Goal: Use online tool/utility: Utilize a website feature to perform a specific function

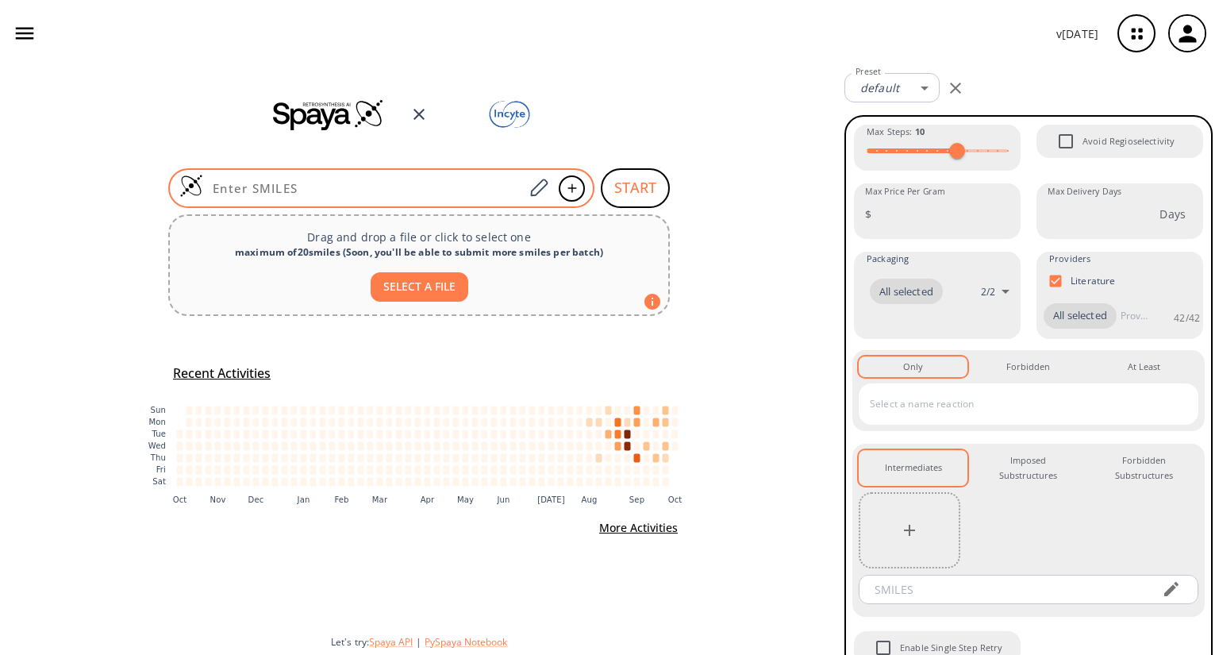
click at [455, 194] on input at bounding box center [363, 188] width 321 height 16
click at [476, 180] on input at bounding box center [363, 188] width 321 height 16
click at [472, 187] on input at bounding box center [363, 188] width 321 height 16
paste input "O=C(C1=CC=C(NS(=O)(C2=CC=CC3=C2N=CC=C3)=O)C=C1)N(CC4)CCN4CC5CC5"
type input "O=C(C1=CC=C(NS(=O)(C2=CC=CC3=C2N=CC=C3)=O)C=C1)N(CC4)CCN4CC5CC5"
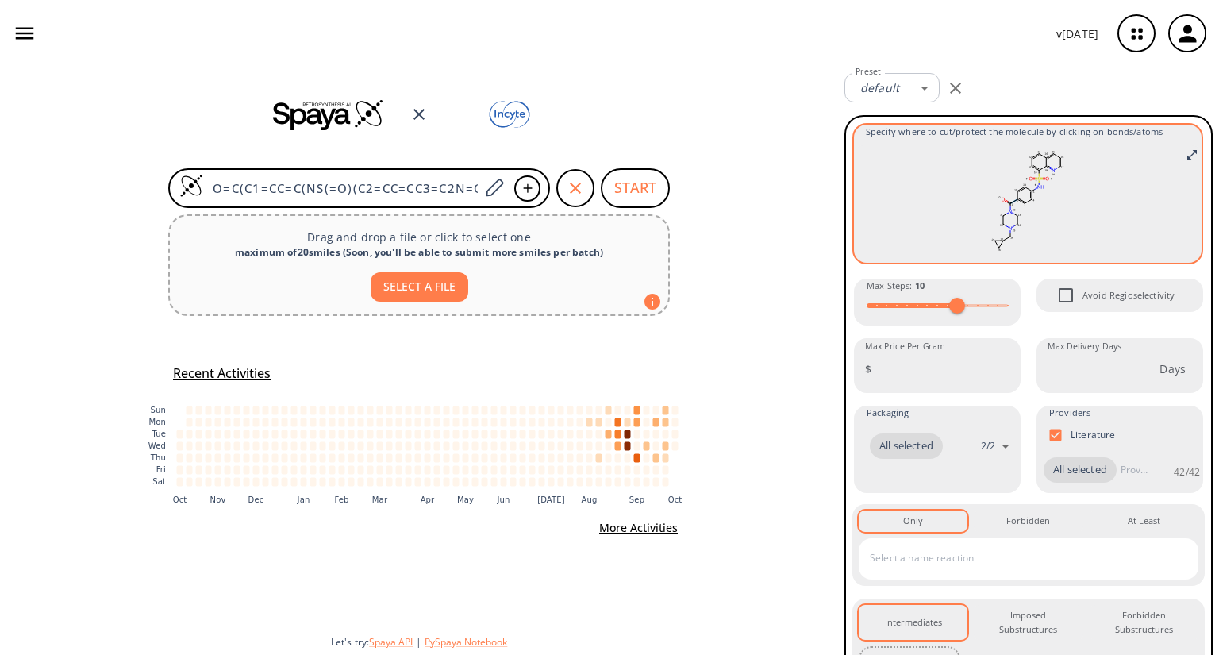
click at [1011, 199] on icon at bounding box center [1014, 201] width 7 height 4
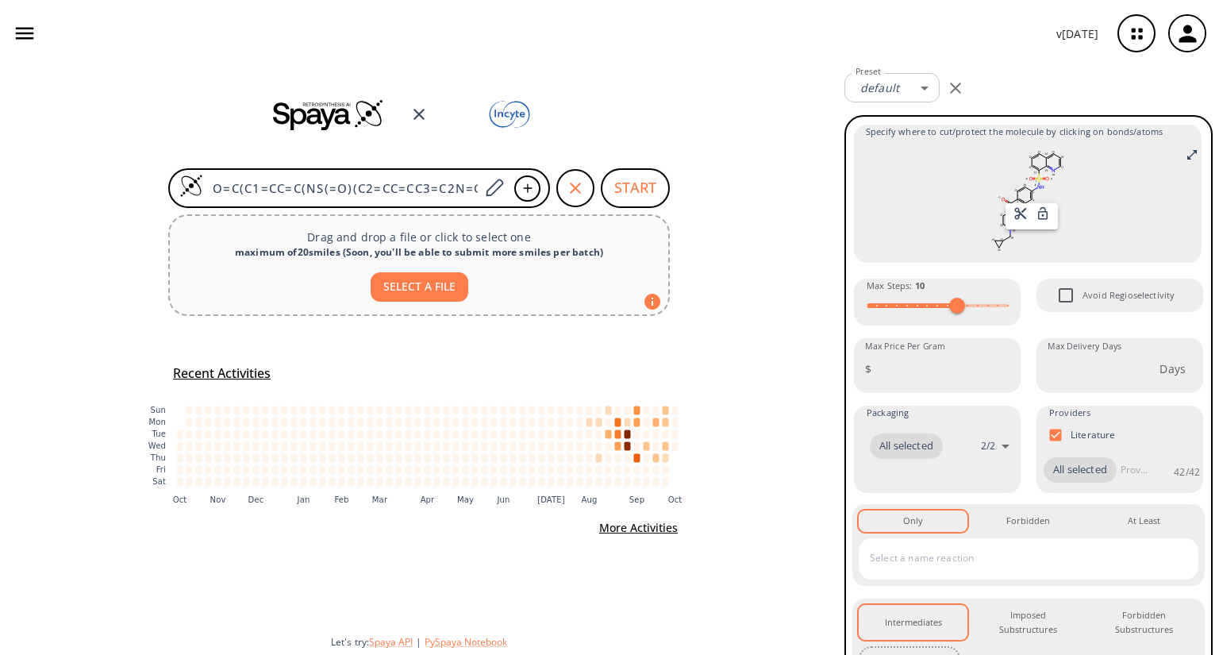
click at [646, 191] on div at bounding box center [609, 327] width 1219 height 655
click at [642, 190] on button "START" at bounding box center [635, 188] width 69 height 40
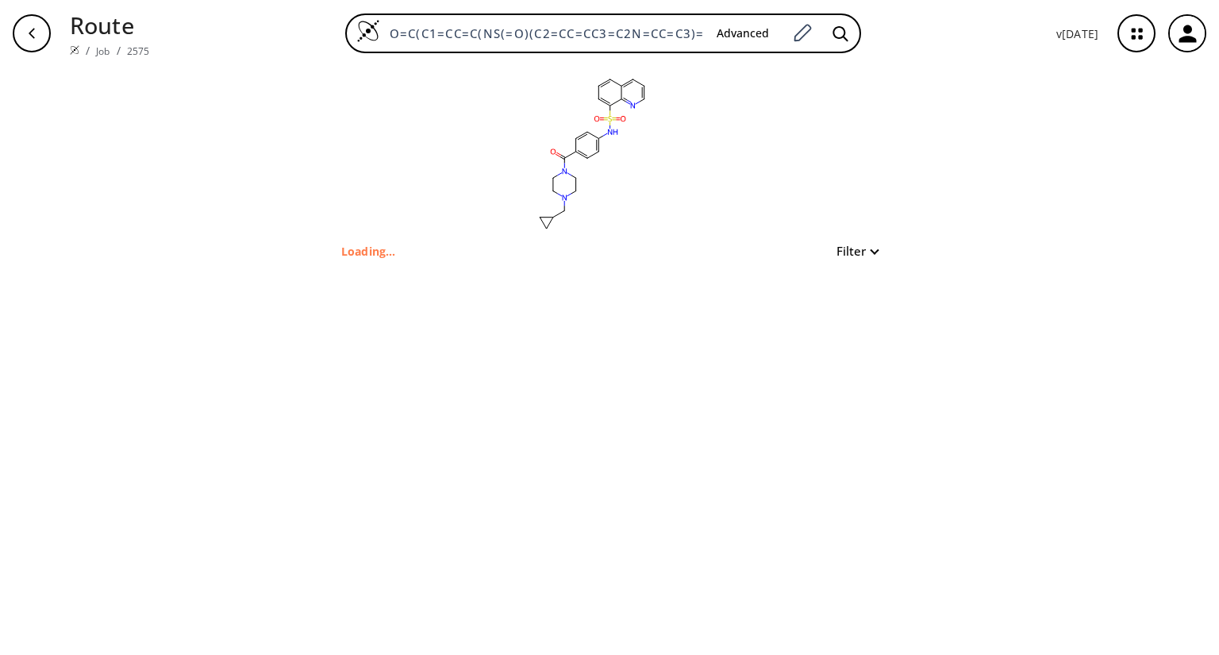
type input "O=C(c1ccc(NS(=O)(=O)c2cccc3cccnc23)cc1)N1CCN(CC2CC2)CC1"
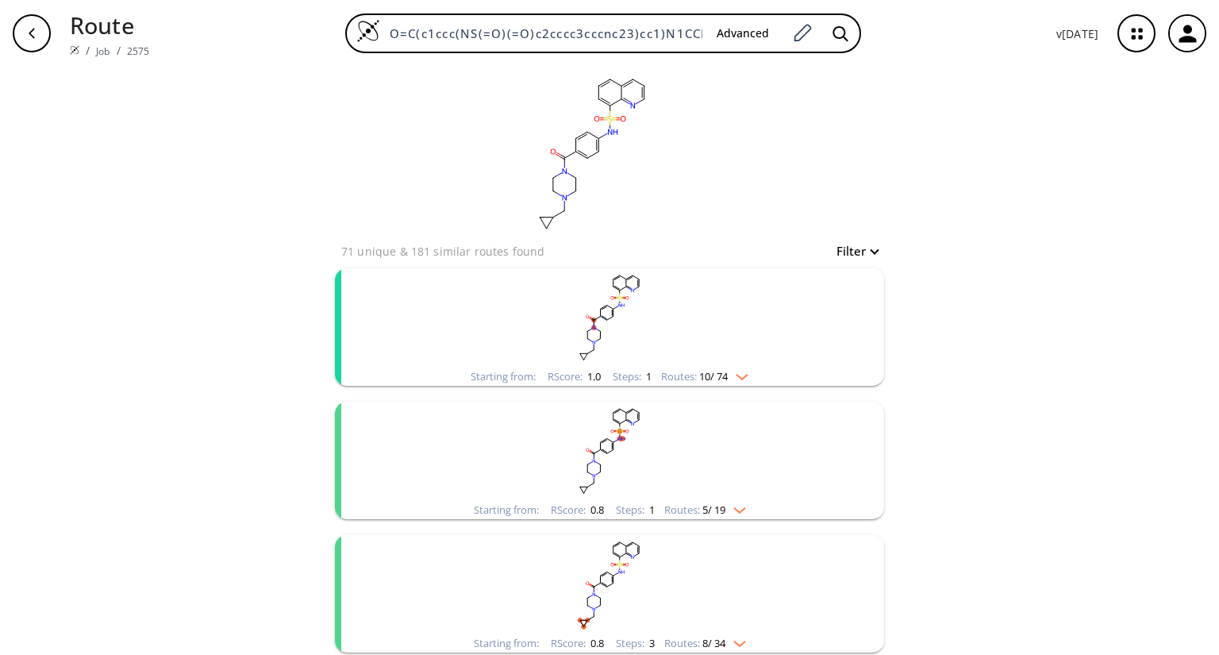
click at [541, 298] on rect "clusters" at bounding box center [609, 317] width 413 height 99
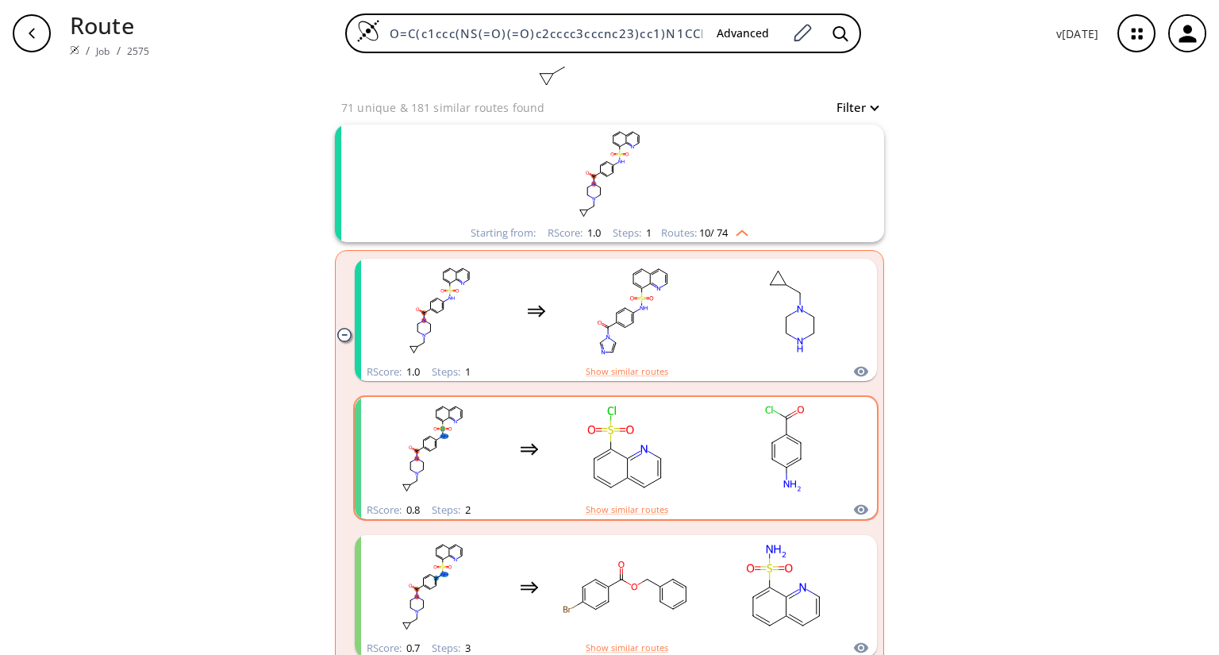
scroll to position [254, 0]
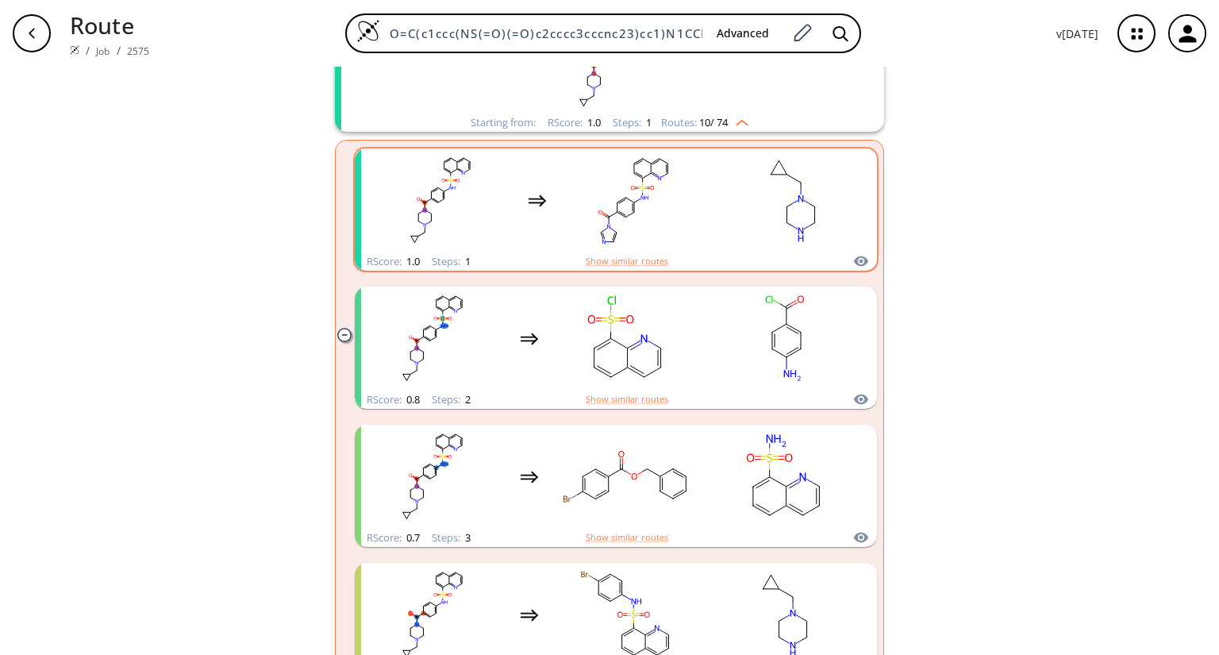
click at [583, 199] on rect "clusters" at bounding box center [634, 200] width 143 height 99
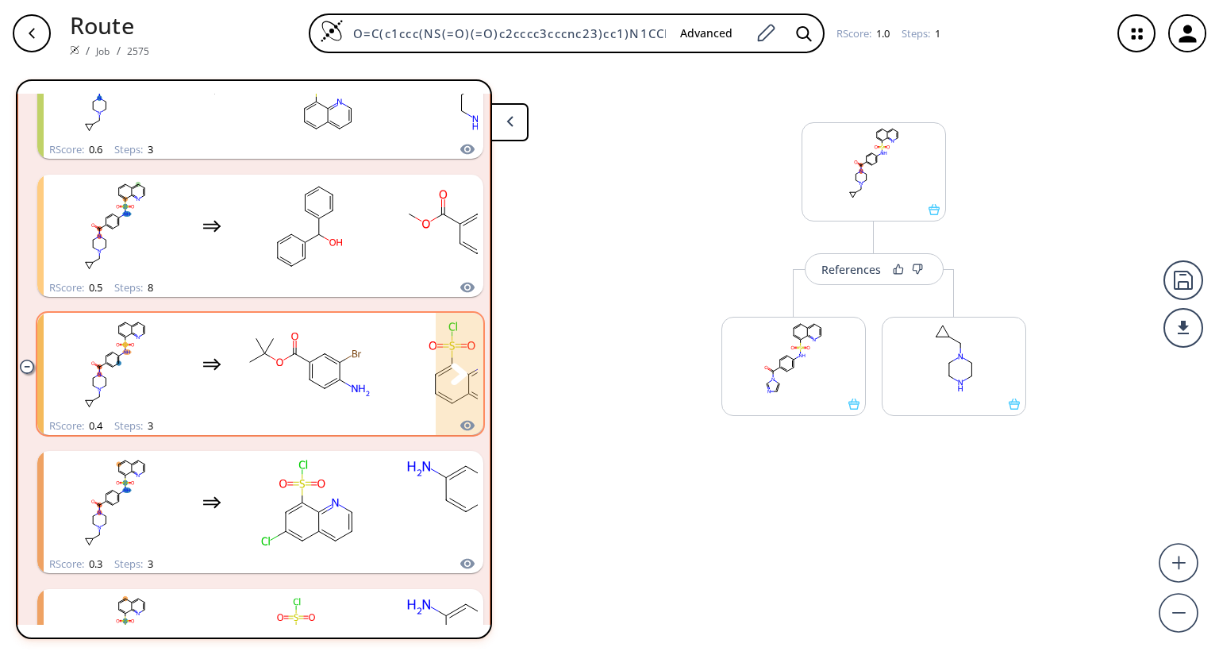
scroll to position [797, 0]
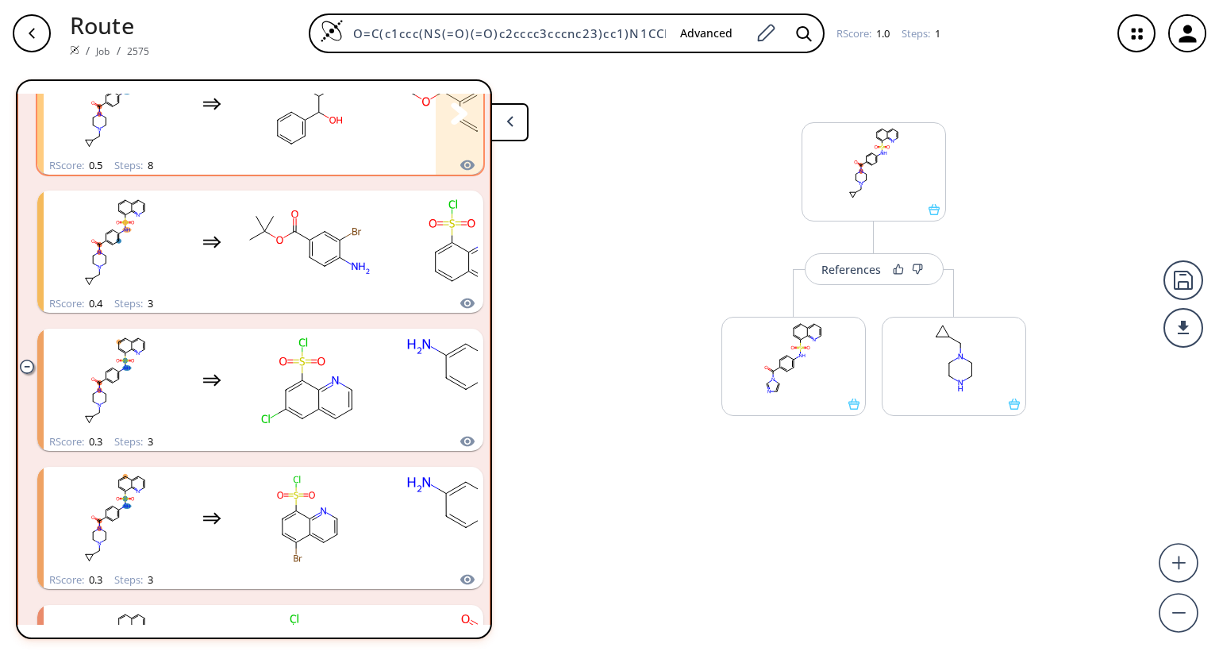
click at [182, 136] on rect "clusters" at bounding box center [115, 104] width 143 height 99
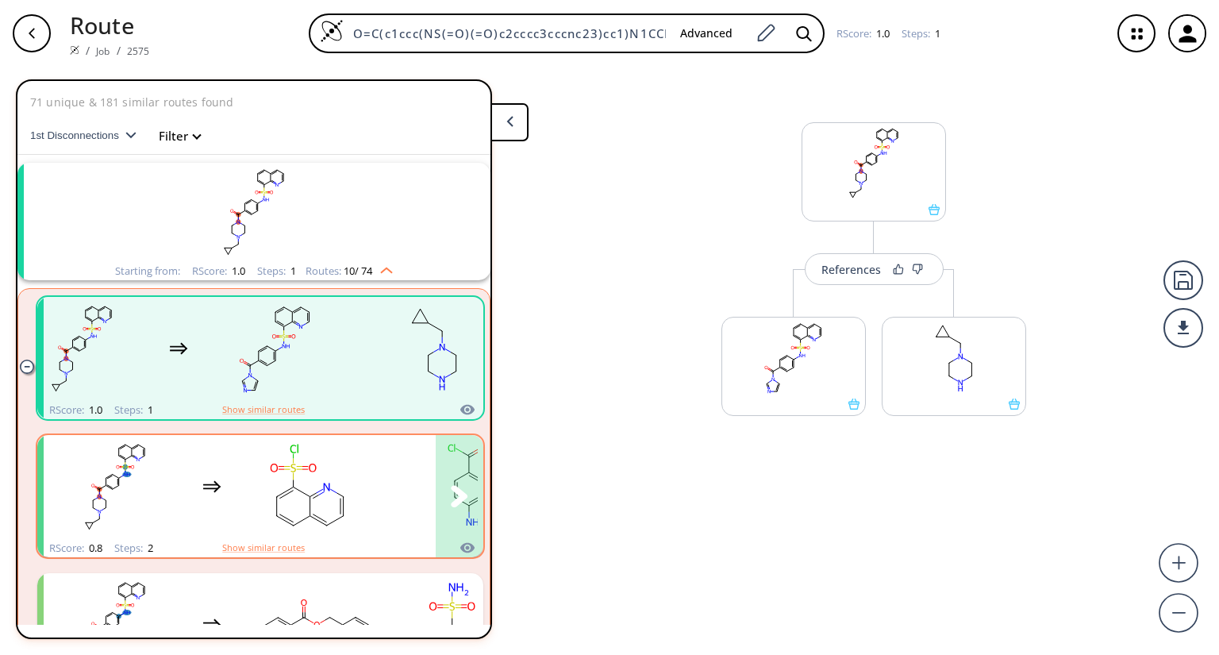
click at [337, 512] on ellipse "clusters" at bounding box center [343, 516] width 12 height 12
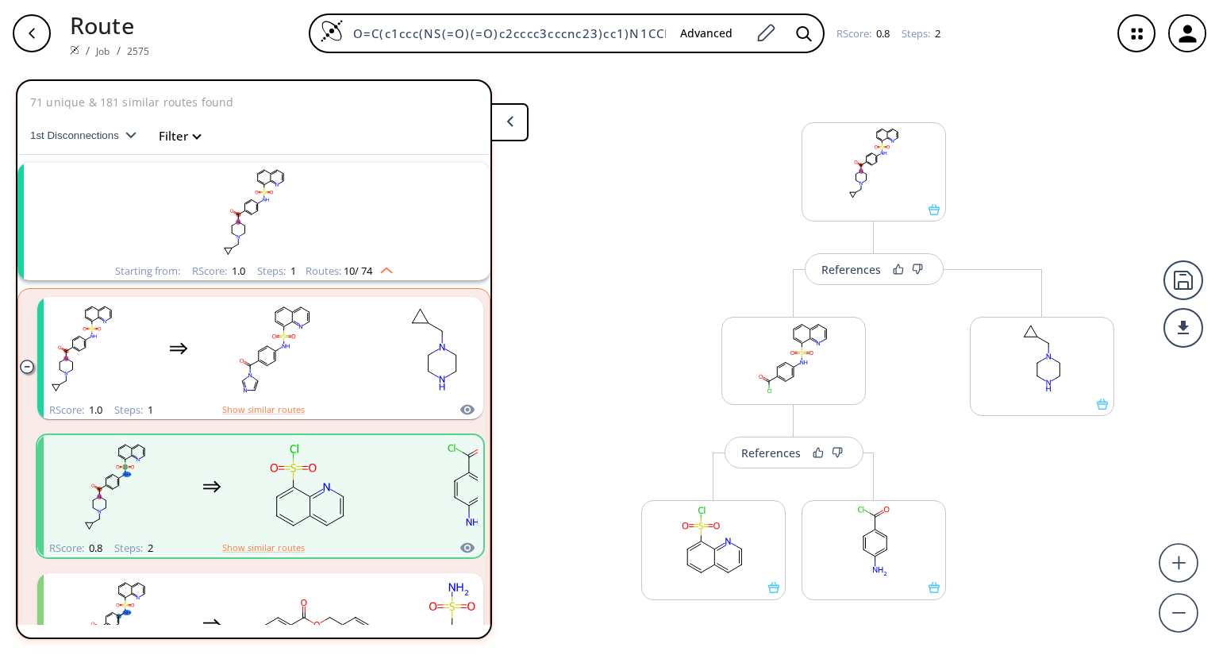
click at [43, 30] on div "button" at bounding box center [32, 33] width 38 height 38
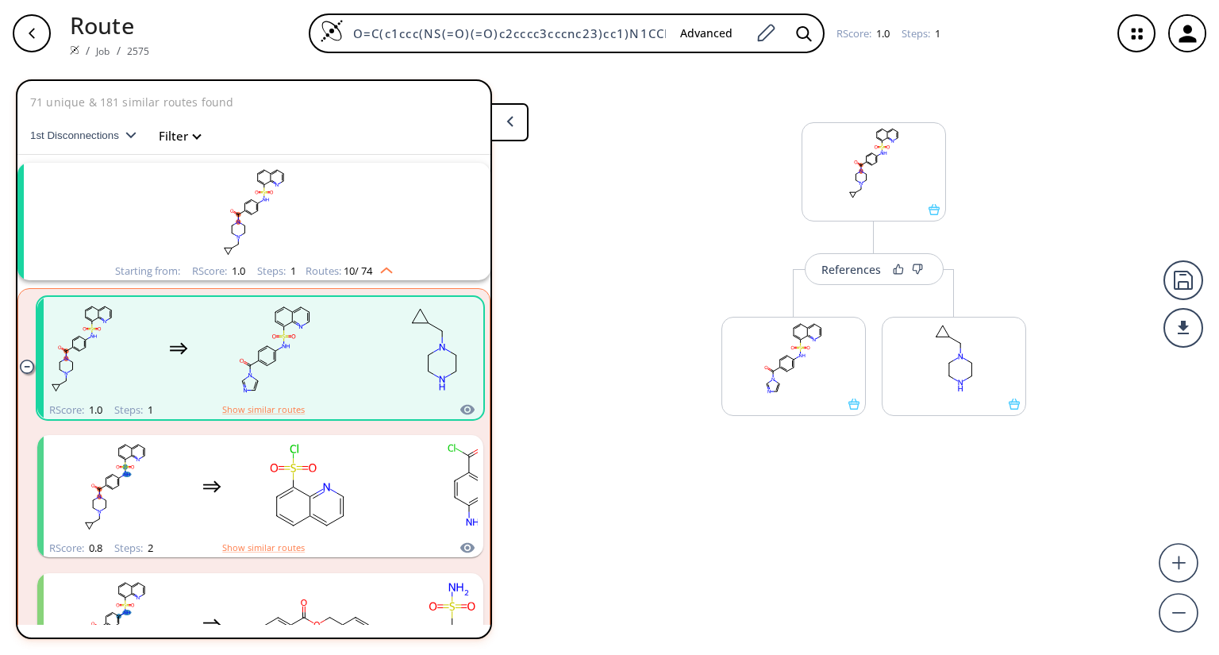
click at [37, 38] on icon "button" at bounding box center [31, 33] width 13 height 13
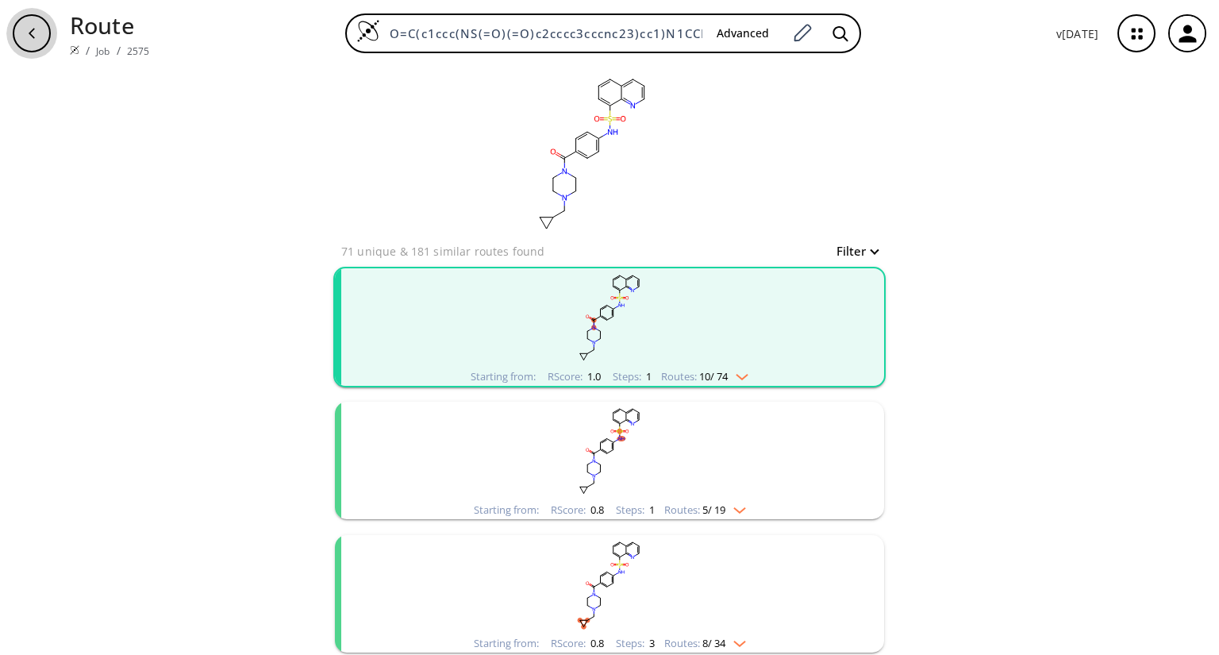
click at [37, 38] on icon "button" at bounding box center [31, 33] width 13 height 13
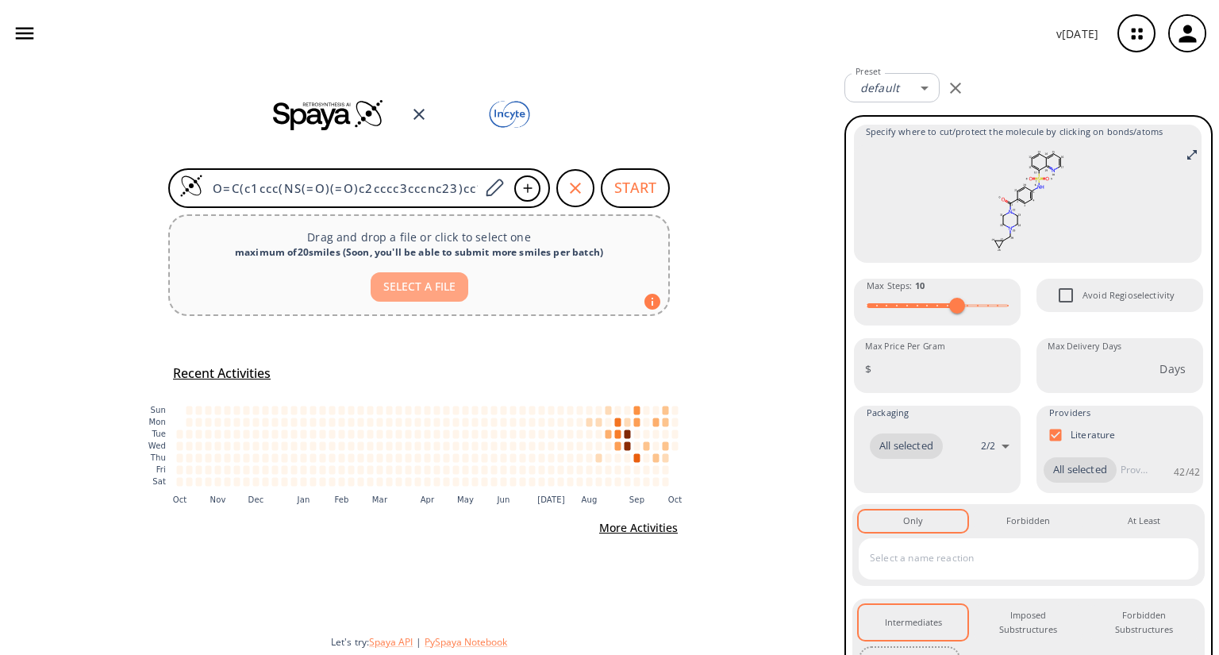
click at [415, 292] on button "SELECT A FILE" at bounding box center [420, 286] width 98 height 29
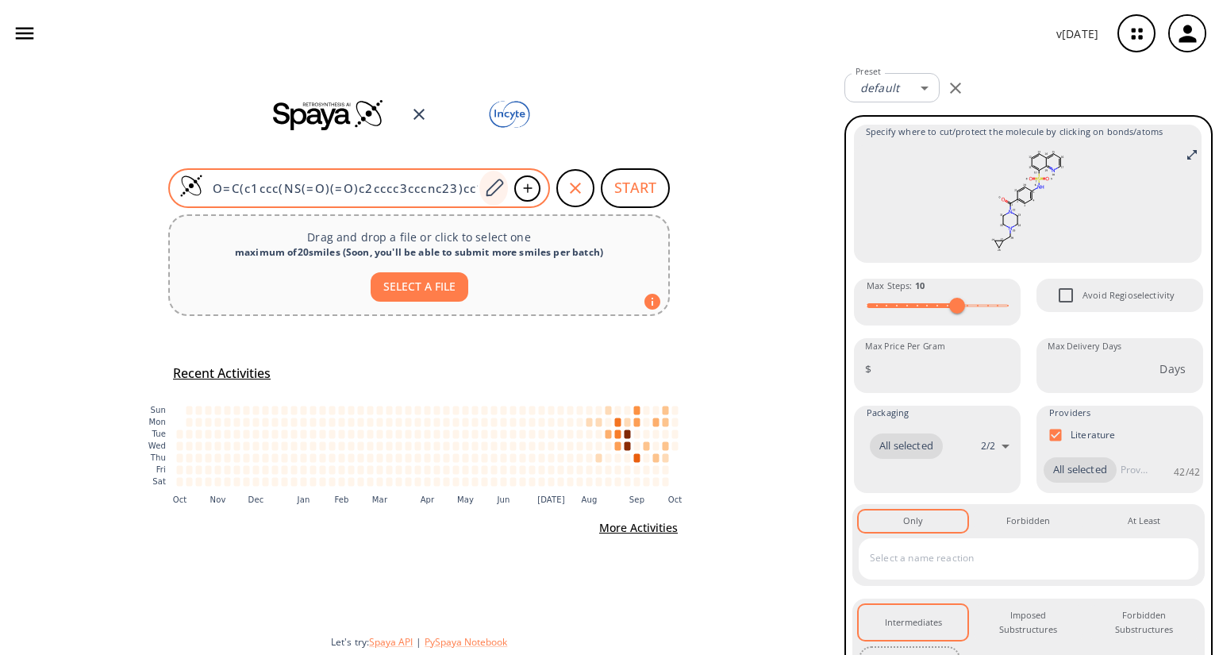
click at [497, 194] on icon at bounding box center [493, 188] width 21 height 21
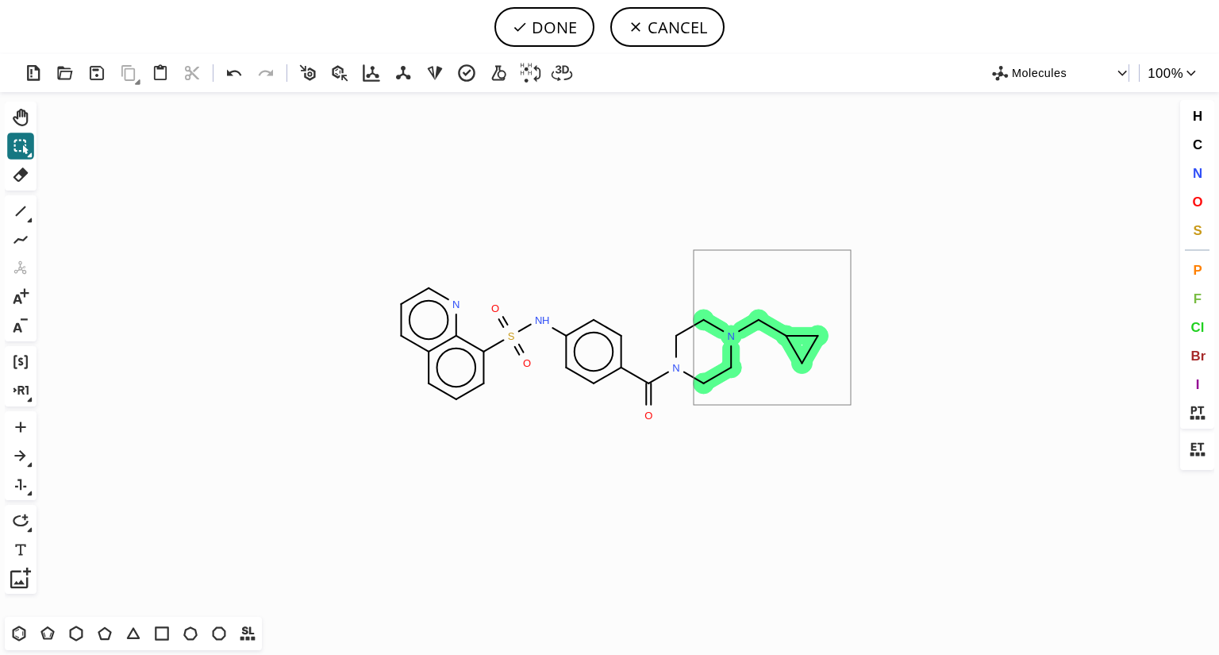
drag, startPoint x: 694, startPoint y: 250, endPoint x: 851, endPoint y: 405, distance: 220.6
click at [851, 405] on icon "Created with [PERSON_NAME] 2.3.0 O N H S O O N N N" at bounding box center [610, 354] width 1134 height 525
click at [298, 513] on icon "Created with [PERSON_NAME] 2.3.0 O N H S O O N N N" at bounding box center [610, 354] width 1134 height 525
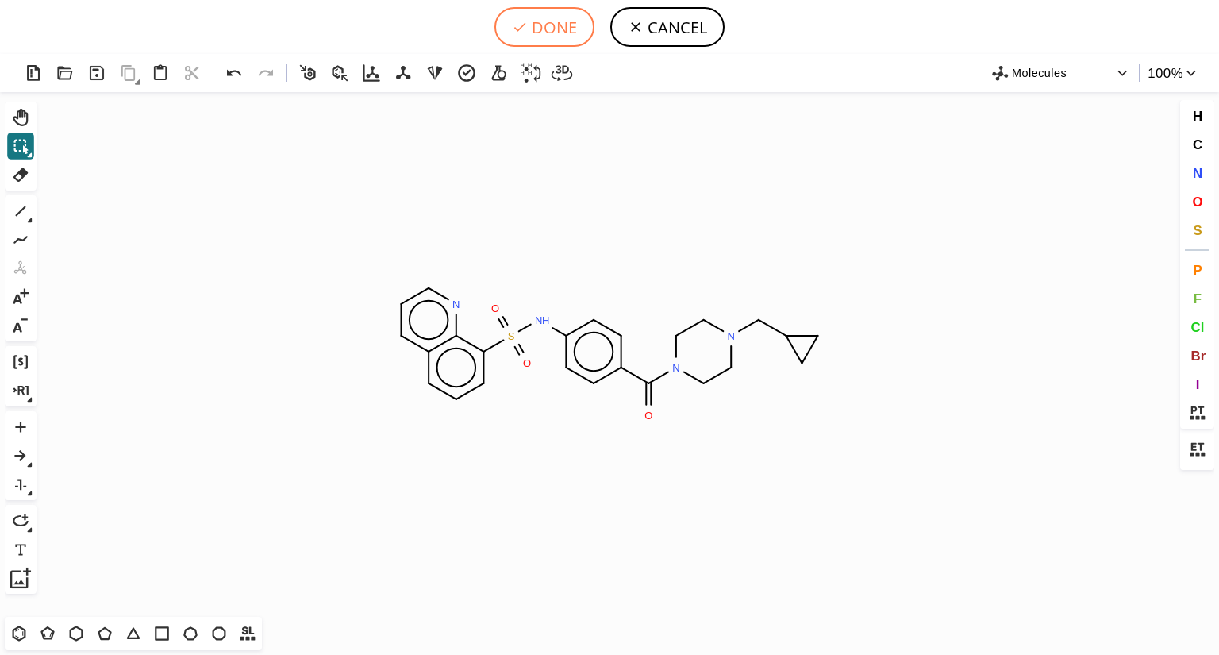
click at [558, 37] on button "DONE" at bounding box center [545, 27] width 100 height 40
type input "O=C(N1CCN(CC2CC2)CC1)c1ccc(NS(c2c3c(cccn3)ccc2)(=O)=O)cc1"
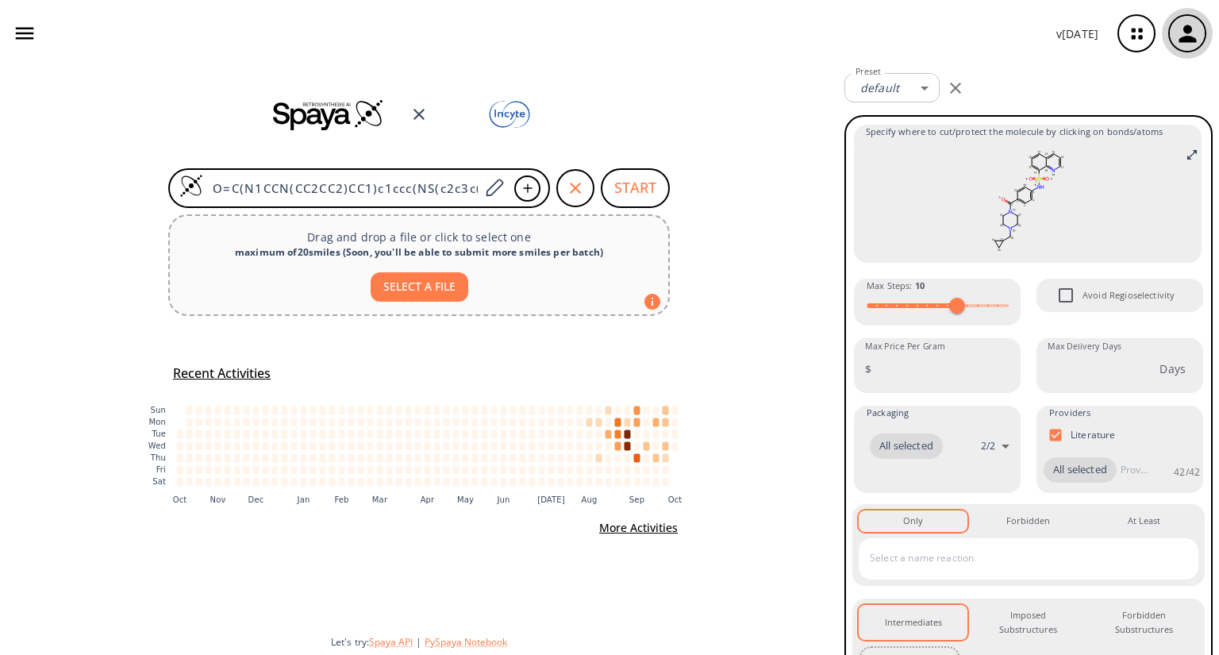
click at [1189, 37] on icon "button" at bounding box center [1187, 33] width 17 height 17
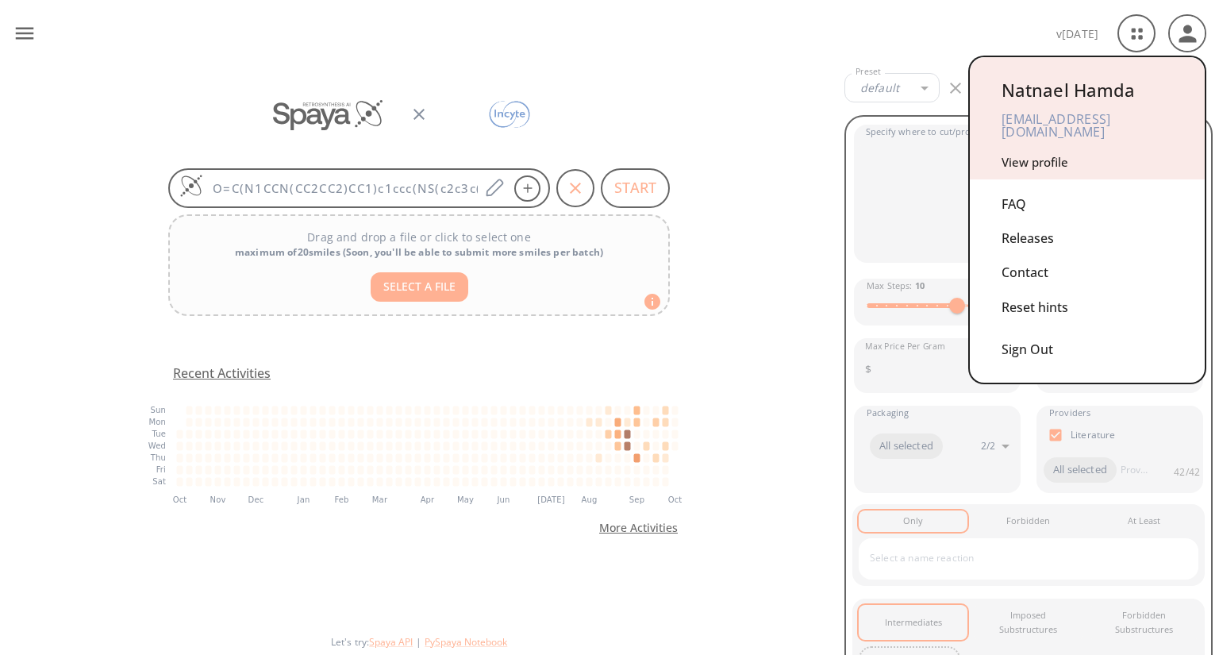
click at [749, 201] on div at bounding box center [609, 327] width 1219 height 655
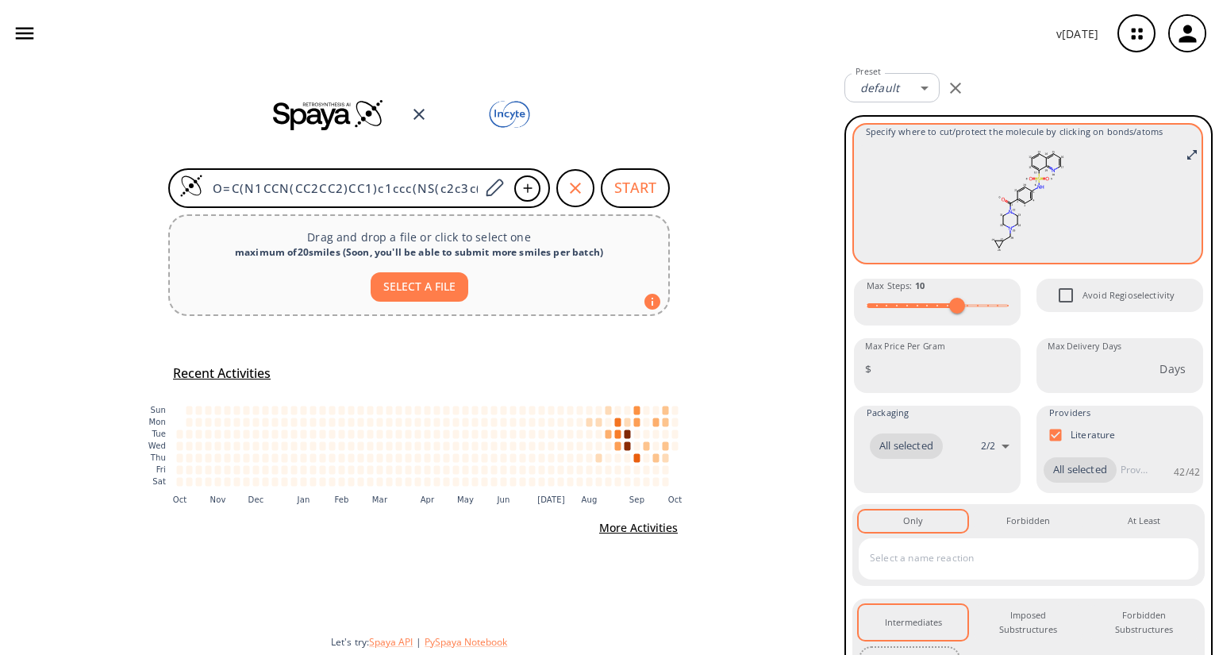
click at [1064, 185] on rect at bounding box center [1028, 200] width 324 height 111
click at [1188, 156] on icon "Full screen" at bounding box center [1193, 155] width 10 height 10
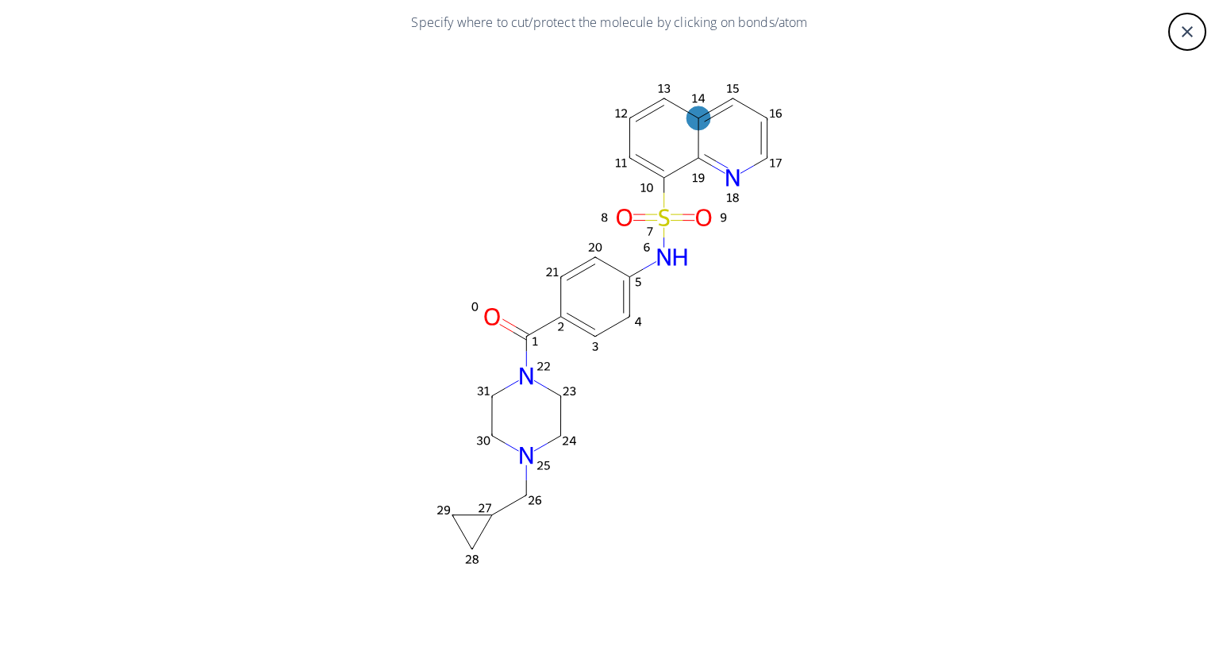
click at [702, 121] on ellipse at bounding box center [699, 118] width 24 height 24
click at [636, 159] on div at bounding box center [609, 327] width 1219 height 655
drag, startPoint x: 564, startPoint y: 88, endPoint x: 833, endPoint y: 219, distance: 298.6
click at [833, 219] on rect at bounding box center [609, 324] width 953 height 556
drag, startPoint x: 832, startPoint y: 283, endPoint x: 664, endPoint y: 140, distance: 220.7
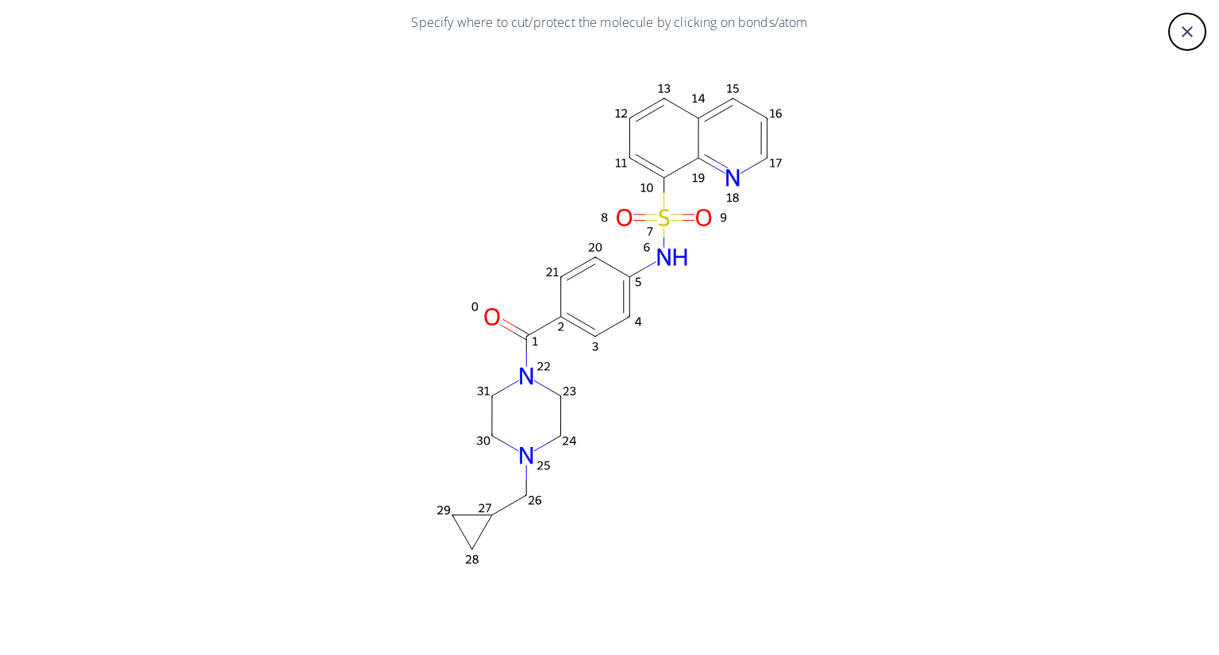
click at [664, 140] on rect at bounding box center [609, 324] width 953 height 556
click at [1184, 42] on div "close" at bounding box center [1188, 32] width 38 height 38
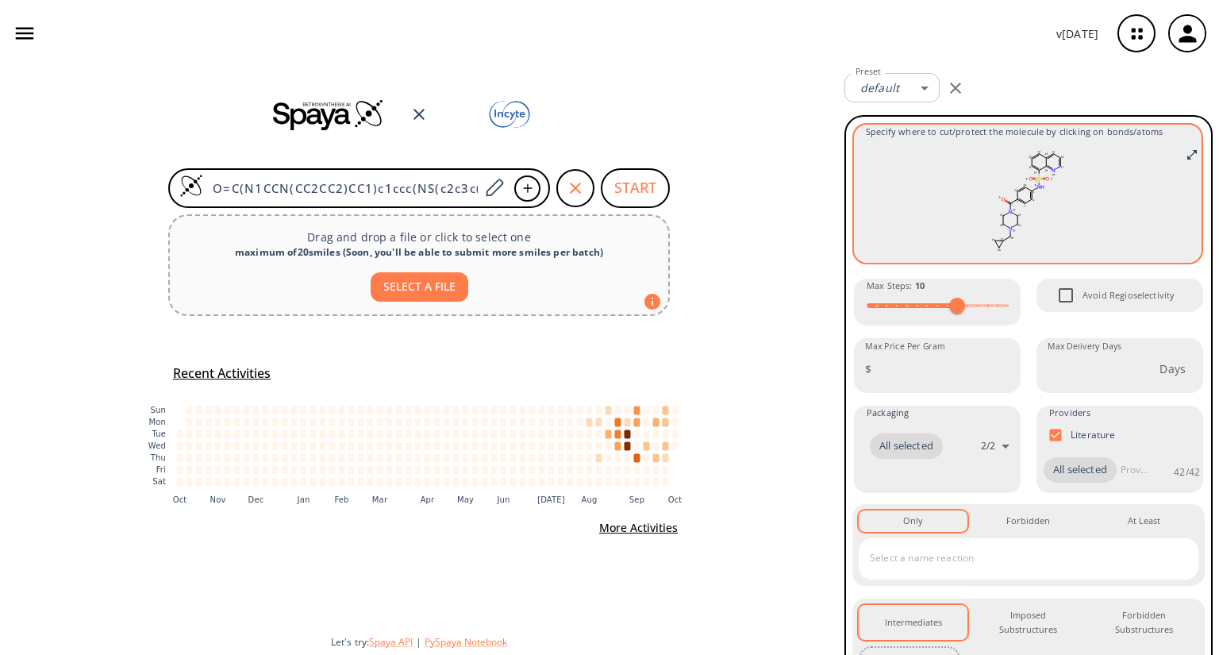
drag, startPoint x: 965, startPoint y: 156, endPoint x: 1061, endPoint y: 195, distance: 102.9
click at [1061, 195] on rect at bounding box center [1028, 200] width 324 height 111
click at [1015, 192] on ellipse at bounding box center [1017, 191] width 5 height 5
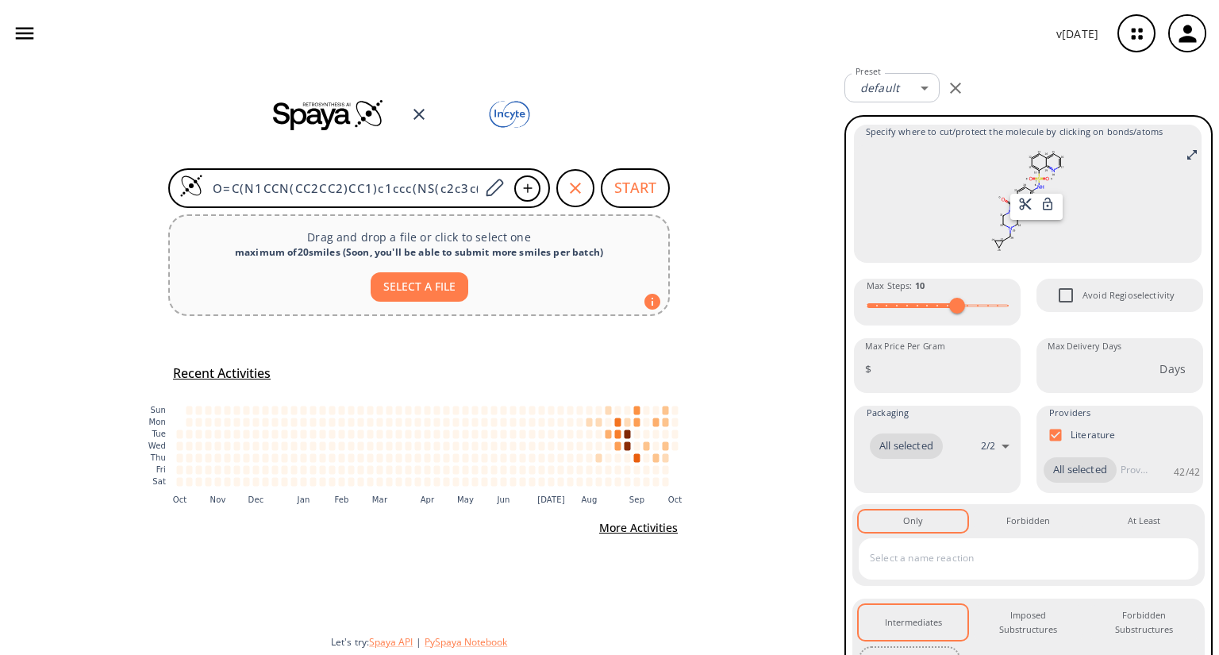
click at [1178, 155] on div at bounding box center [609, 327] width 1219 height 655
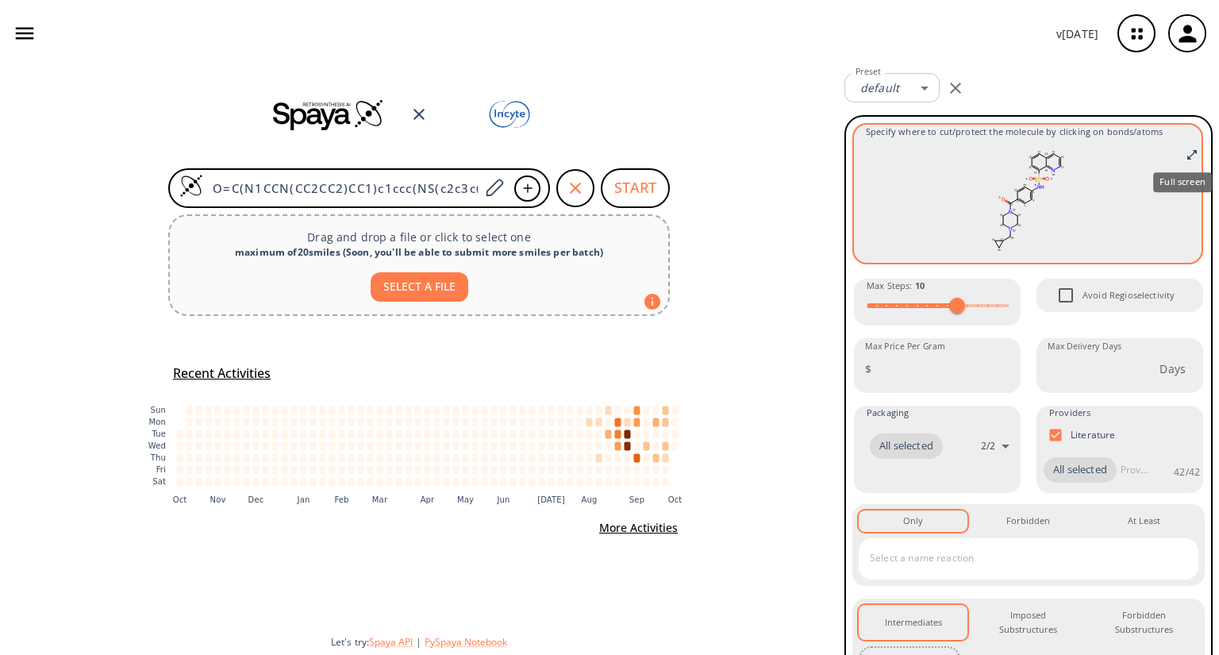
click at [1186, 154] on icon "Full screen" at bounding box center [1192, 154] width 13 height 13
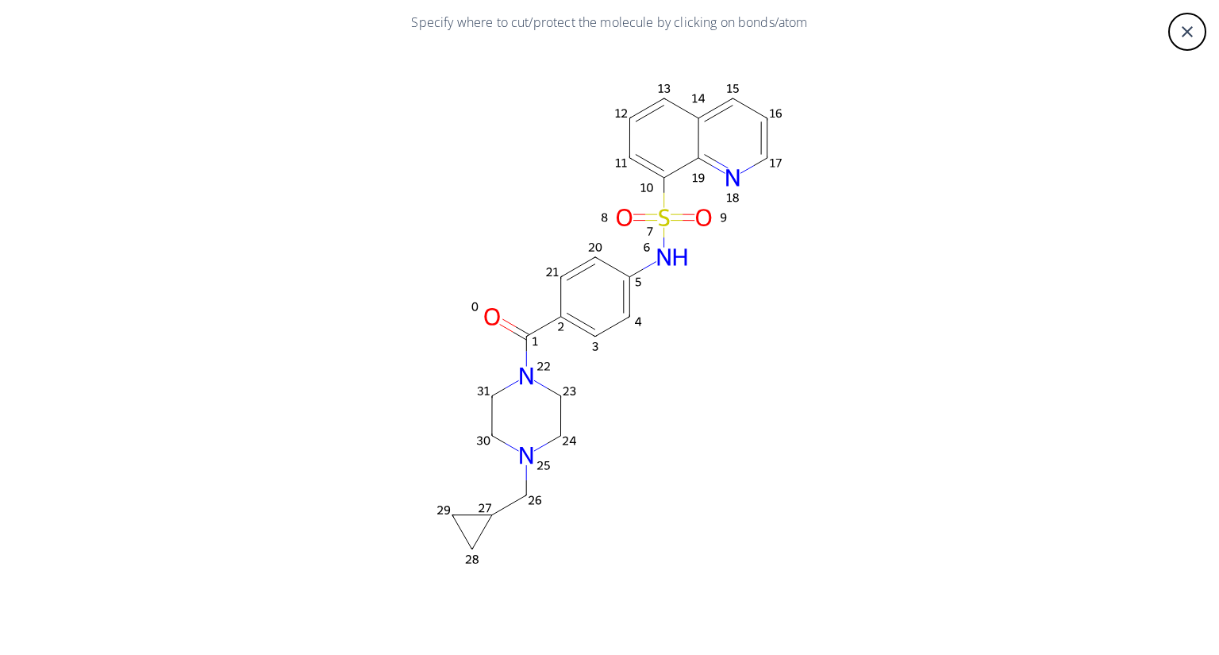
click at [748, 257] on rect at bounding box center [609, 324] width 953 height 556
drag, startPoint x: 727, startPoint y: 298, endPoint x: 603, endPoint y: 275, distance: 126.0
click at [603, 275] on rect at bounding box center [609, 324] width 953 height 556
click at [600, 293] on rect at bounding box center [609, 324] width 953 height 556
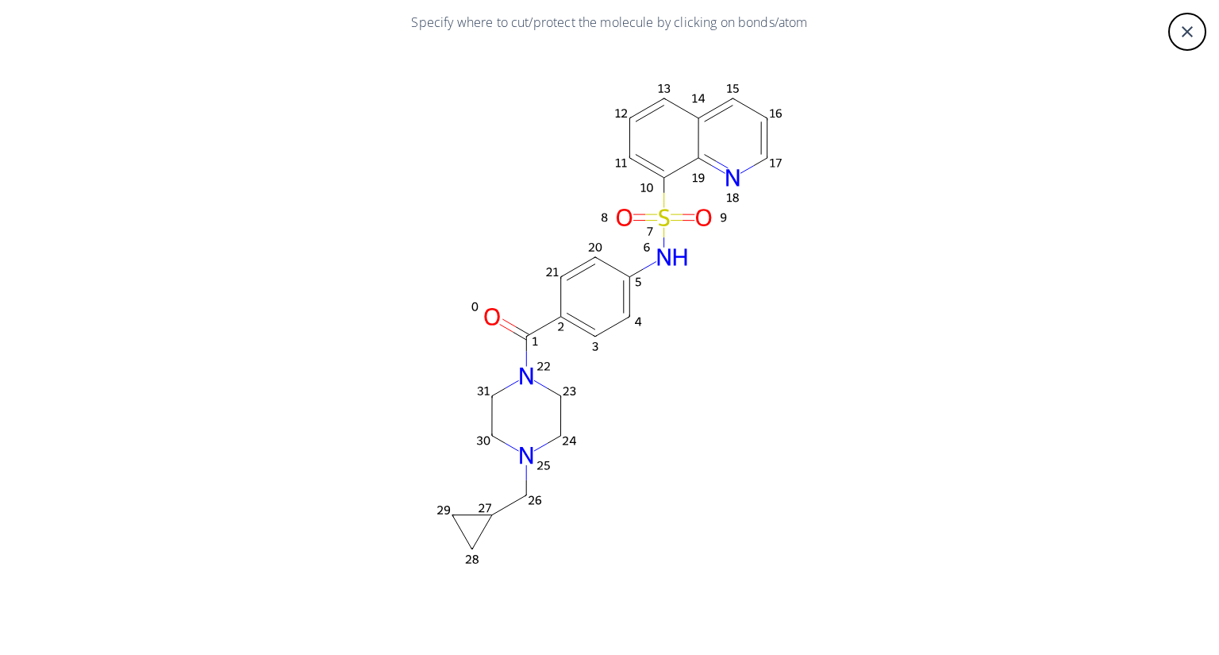
click at [624, 96] on rect at bounding box center [609, 324] width 953 height 556
drag, startPoint x: 616, startPoint y: 79, endPoint x: 756, endPoint y: 159, distance: 160.7
click at [756, 159] on rect at bounding box center [609, 324] width 953 height 556
drag, startPoint x: 841, startPoint y: 108, endPoint x: 683, endPoint y: 135, distance: 160.3
click at [683, 135] on rect at bounding box center [609, 324] width 953 height 556
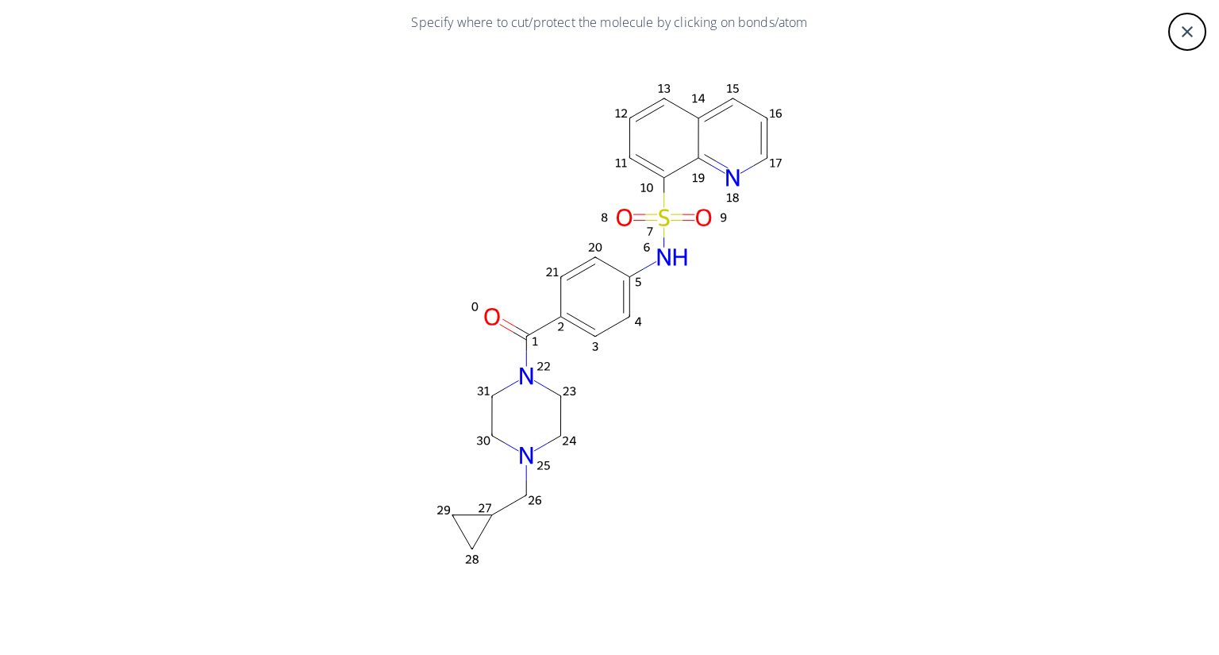
drag, startPoint x: 521, startPoint y: 563, endPoint x: 498, endPoint y: 441, distance: 123.6
click at [433, 492] on rect at bounding box center [609, 324] width 953 height 556
click at [1183, 34] on icon "close" at bounding box center [1187, 31] width 19 height 19
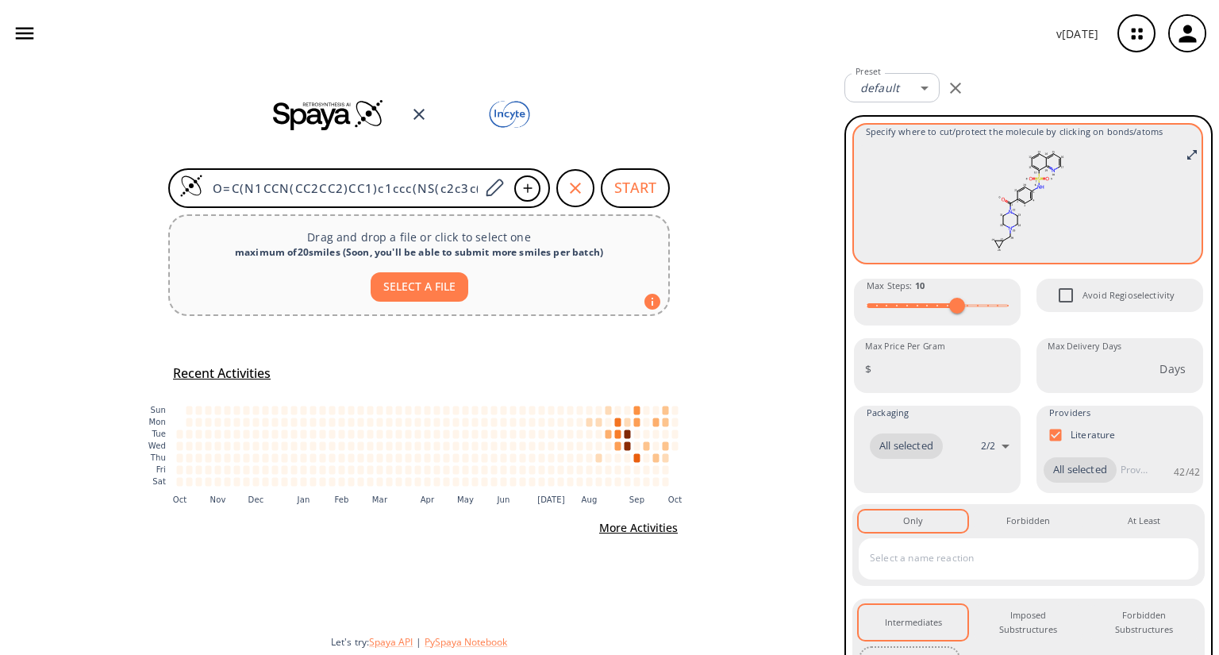
drag, startPoint x: 899, startPoint y: 158, endPoint x: 1067, endPoint y: 237, distance: 185.4
click at [1067, 237] on rect at bounding box center [1028, 200] width 324 height 111
click at [1007, 214] on icon at bounding box center [1008, 214] width 3 height 2
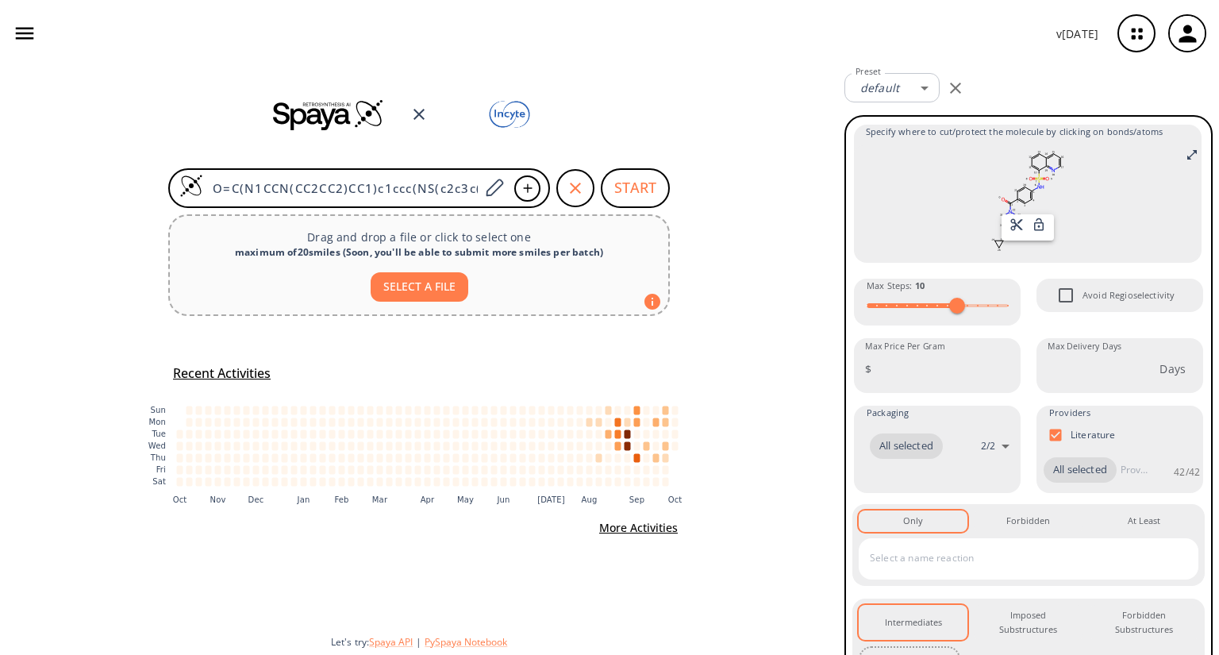
click at [1010, 211] on div at bounding box center [609, 327] width 1219 height 655
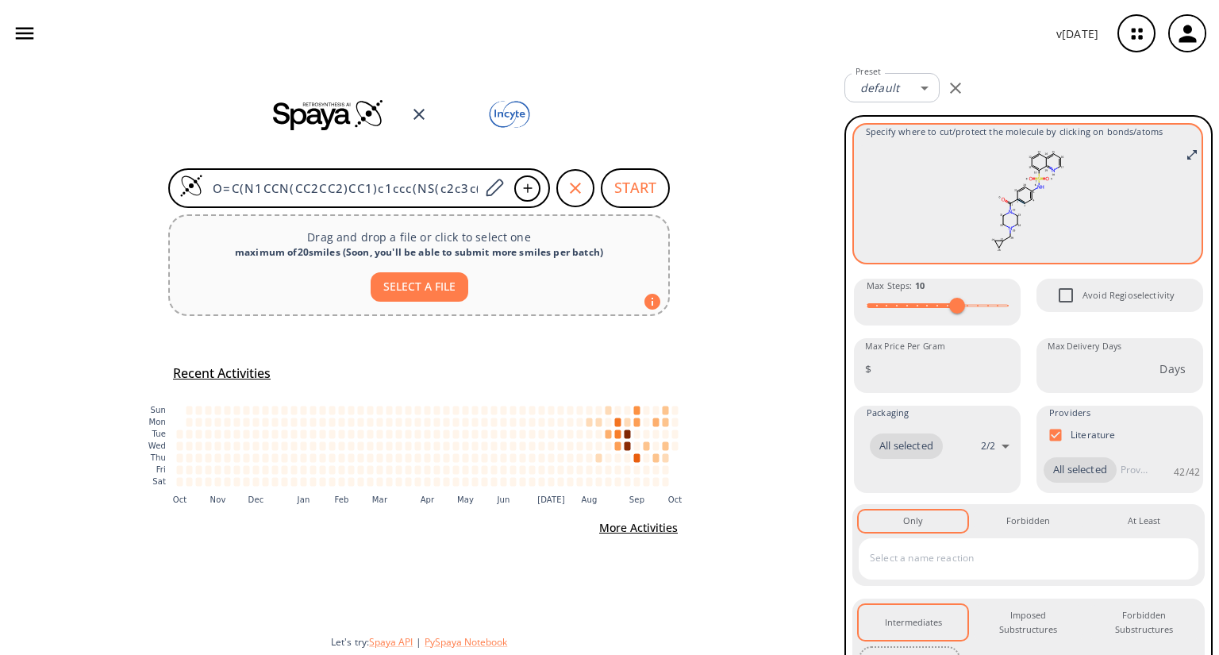
click at [1019, 200] on icon at bounding box center [1022, 200] width 6 height 3
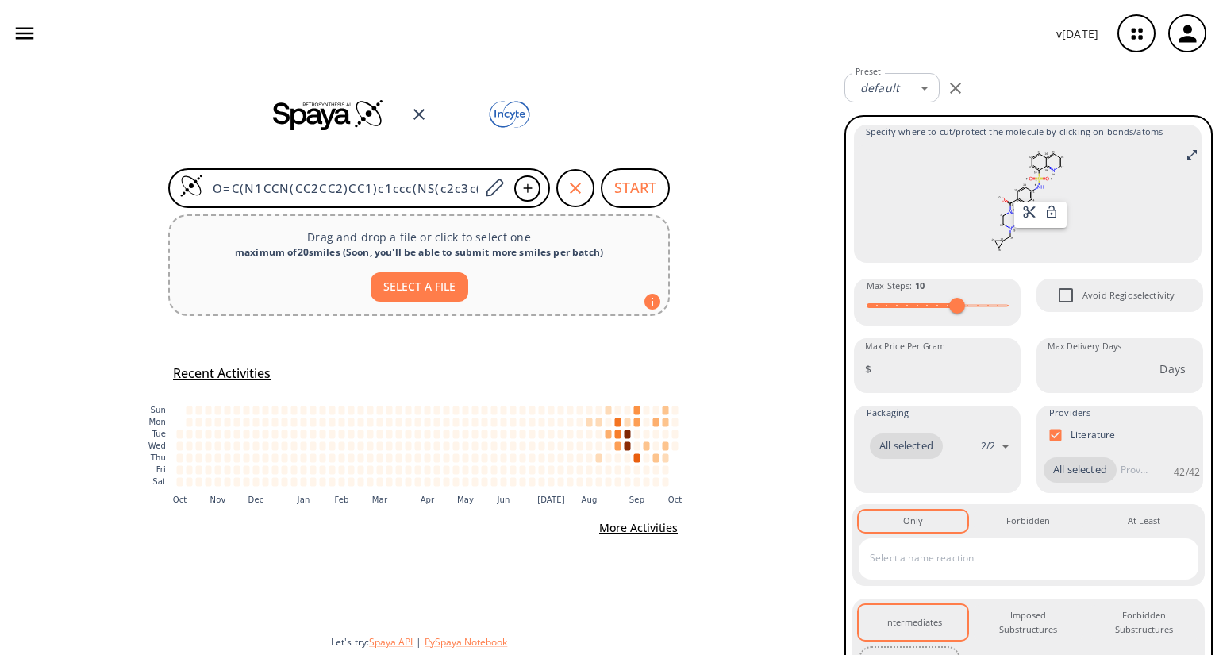
click at [1045, 180] on div at bounding box center [609, 327] width 1219 height 655
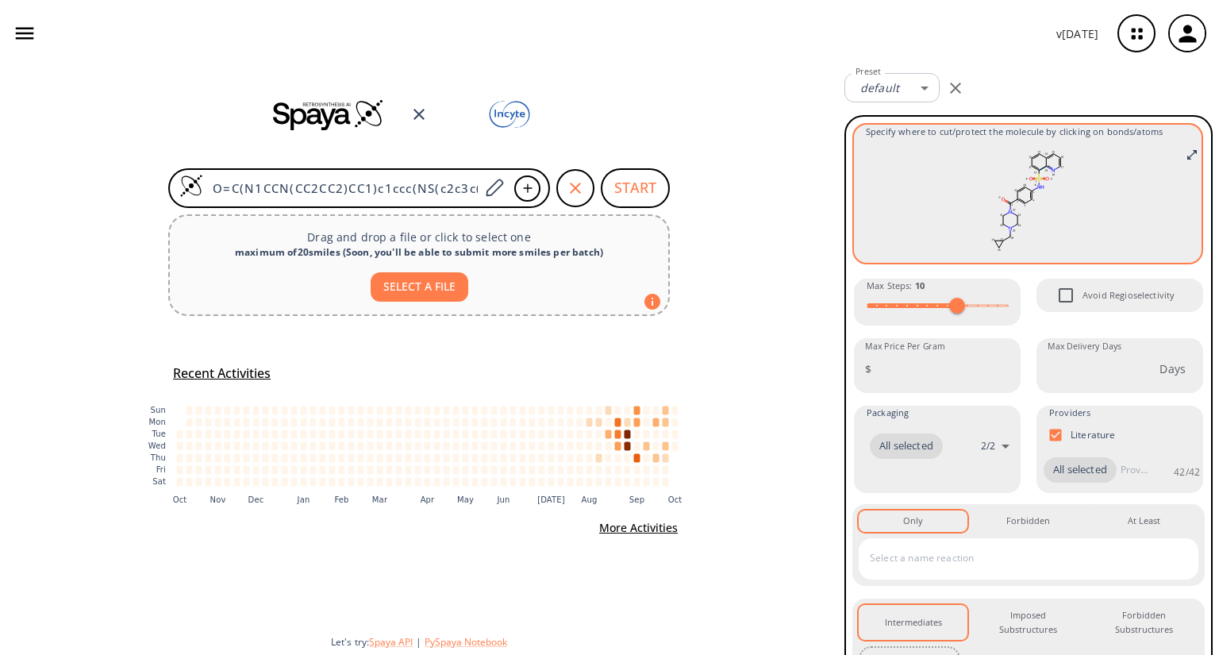
click at [1039, 167] on icon at bounding box center [1042, 169] width 7 height 4
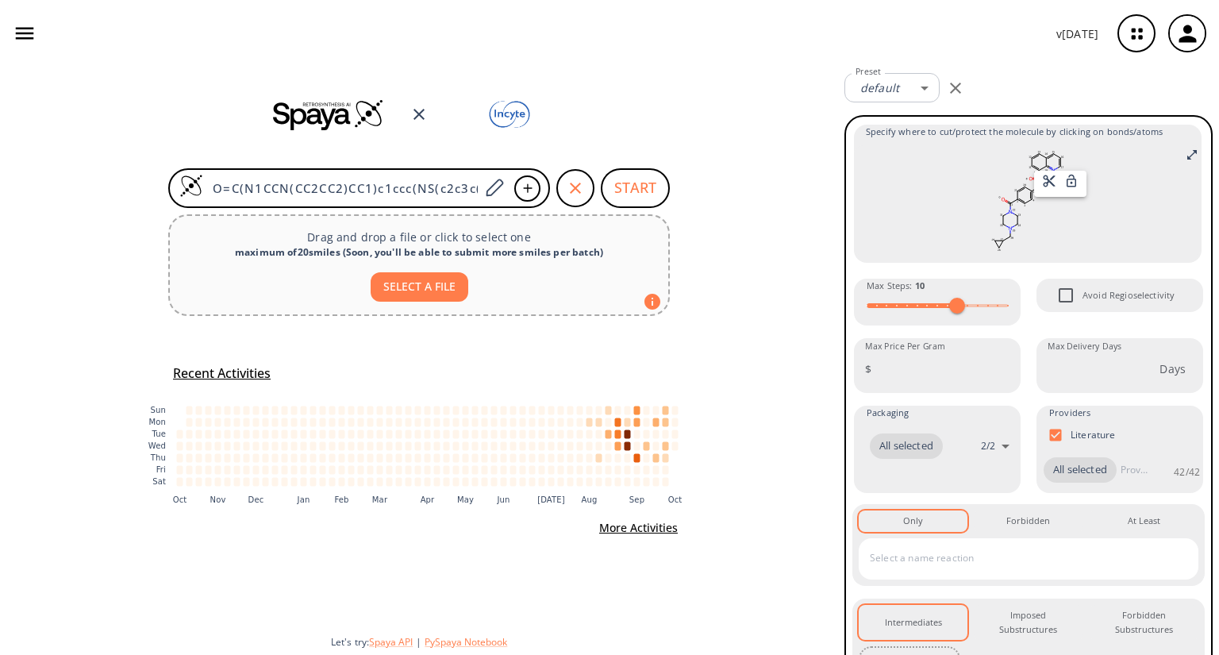
click at [785, 267] on div at bounding box center [609, 327] width 1219 height 655
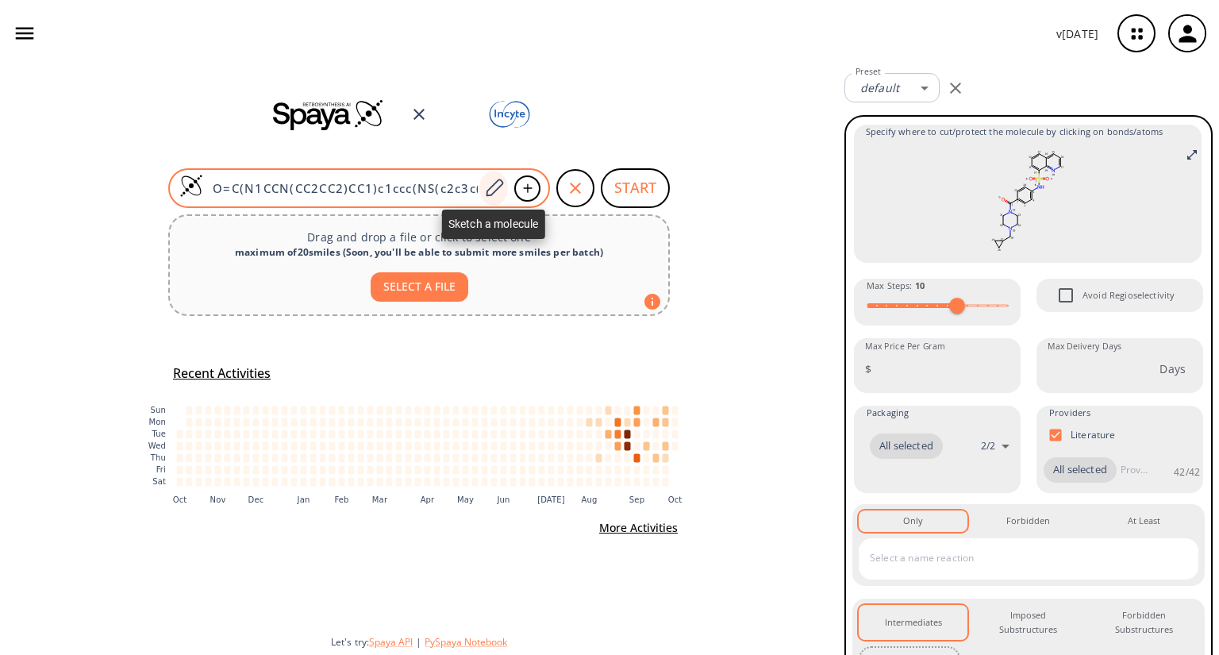
click at [495, 194] on icon at bounding box center [493, 188] width 21 height 21
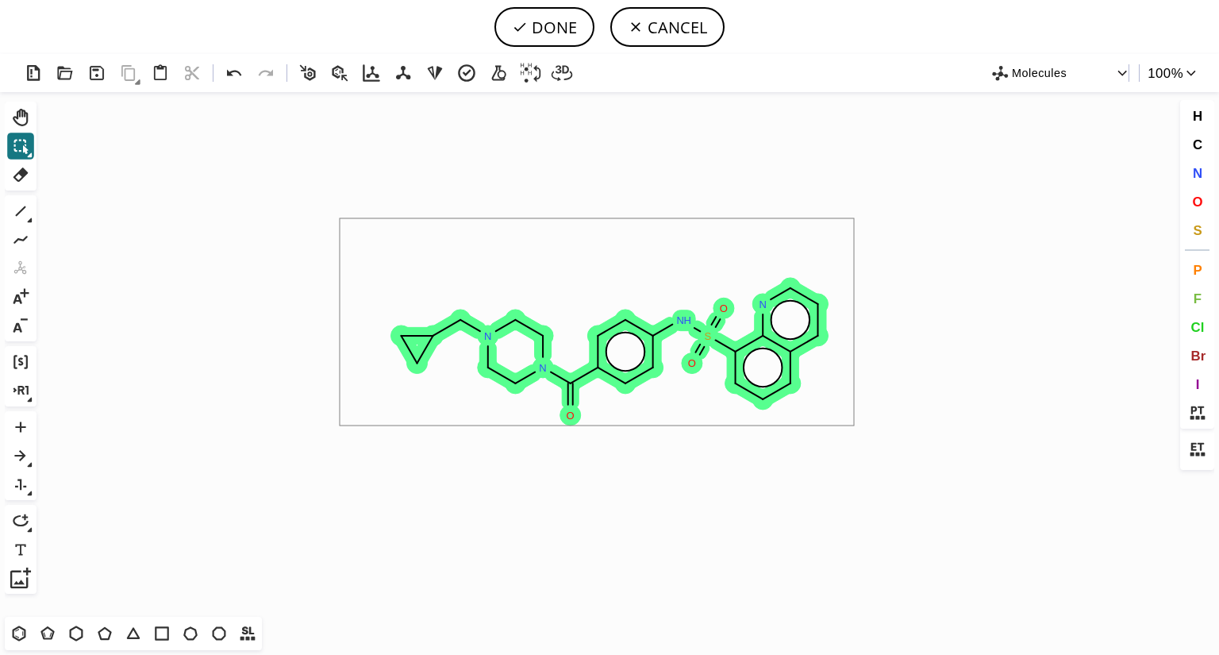
drag, startPoint x: 341, startPoint y: 218, endPoint x: 855, endPoint y: 428, distance: 554.7
click at [855, 428] on icon "Created with [PERSON_NAME] 2.3.0 O N N N H S N O O" at bounding box center [610, 354] width 1134 height 525
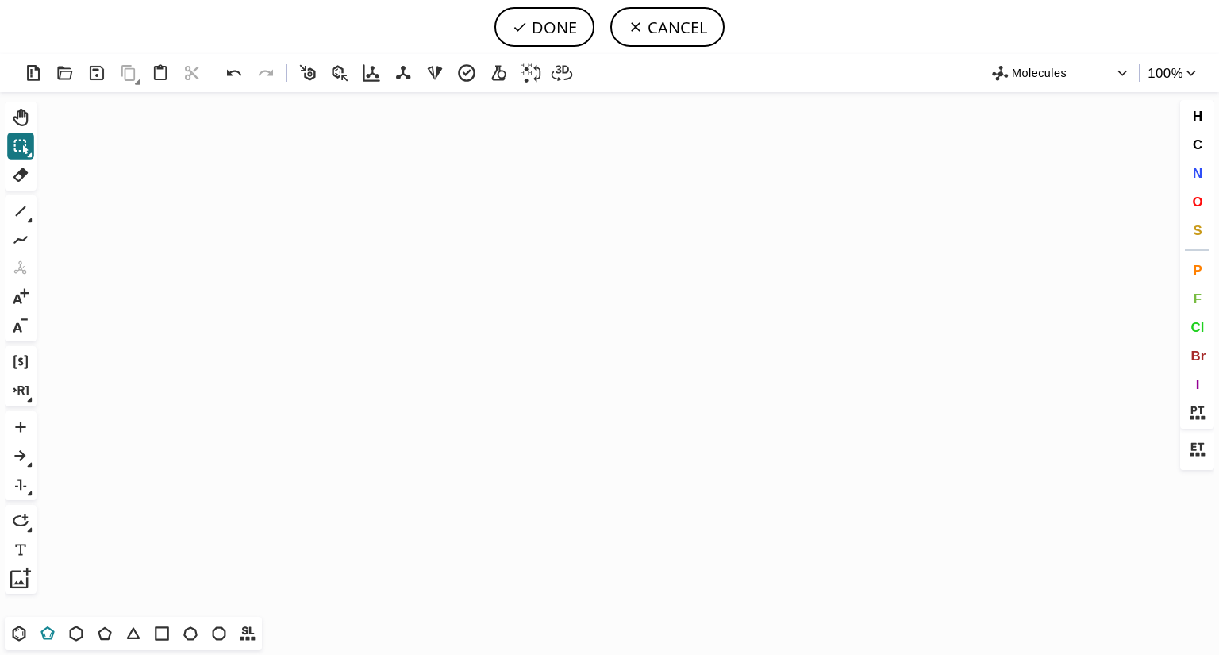
click at [52, 633] on icon at bounding box center [47, 633] width 21 height 21
click at [175, 302] on icon "Created with [PERSON_NAME] 2.3.0" at bounding box center [610, 354] width 1134 height 525
click at [19, 429] on icon at bounding box center [20, 427] width 21 height 21
click at [221, 305] on icon "Created with [PERSON_NAME] 2.3.0" at bounding box center [610, 354] width 1134 height 525
click at [13, 632] on icon at bounding box center [19, 633] width 21 height 21
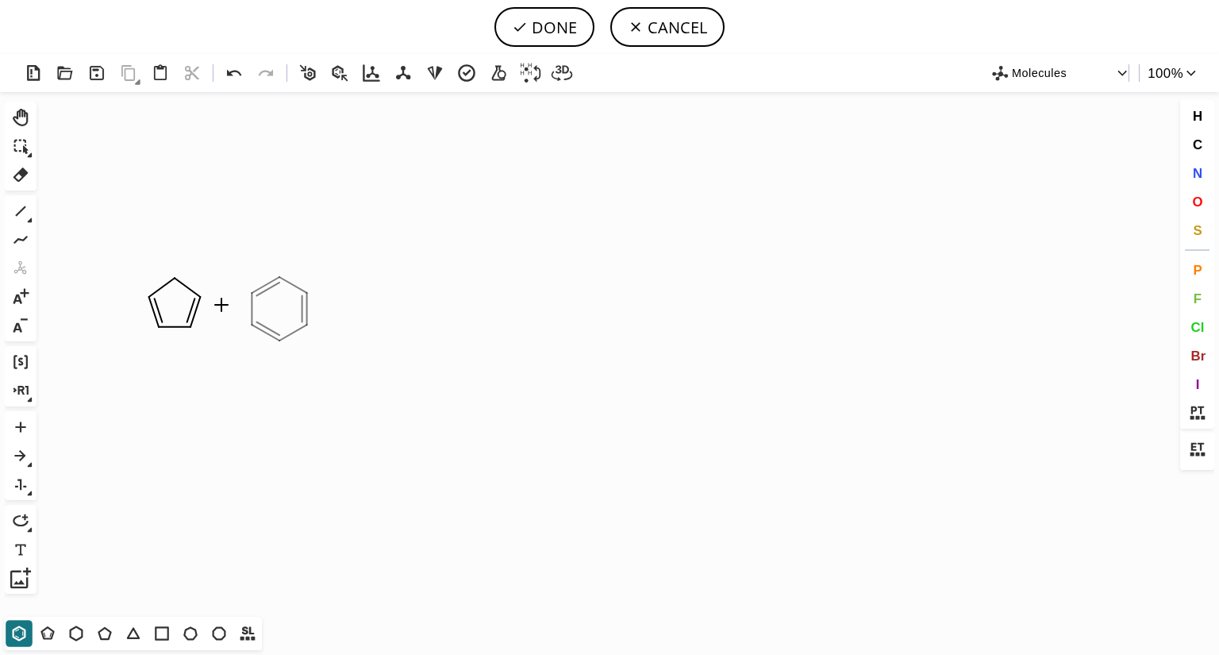
click at [279, 309] on icon "Created with [PERSON_NAME] 2.3.0" at bounding box center [610, 354] width 1134 height 525
click at [16, 460] on icon at bounding box center [20, 455] width 21 height 21
drag, startPoint x: 315, startPoint y: 311, endPoint x: 410, endPoint y: 312, distance: 94.5
click at [410, 312] on icon "Created with [PERSON_NAME] 2.3.0" at bounding box center [610, 354] width 1134 height 525
click at [25, 637] on icon at bounding box center [19, 633] width 13 height 15
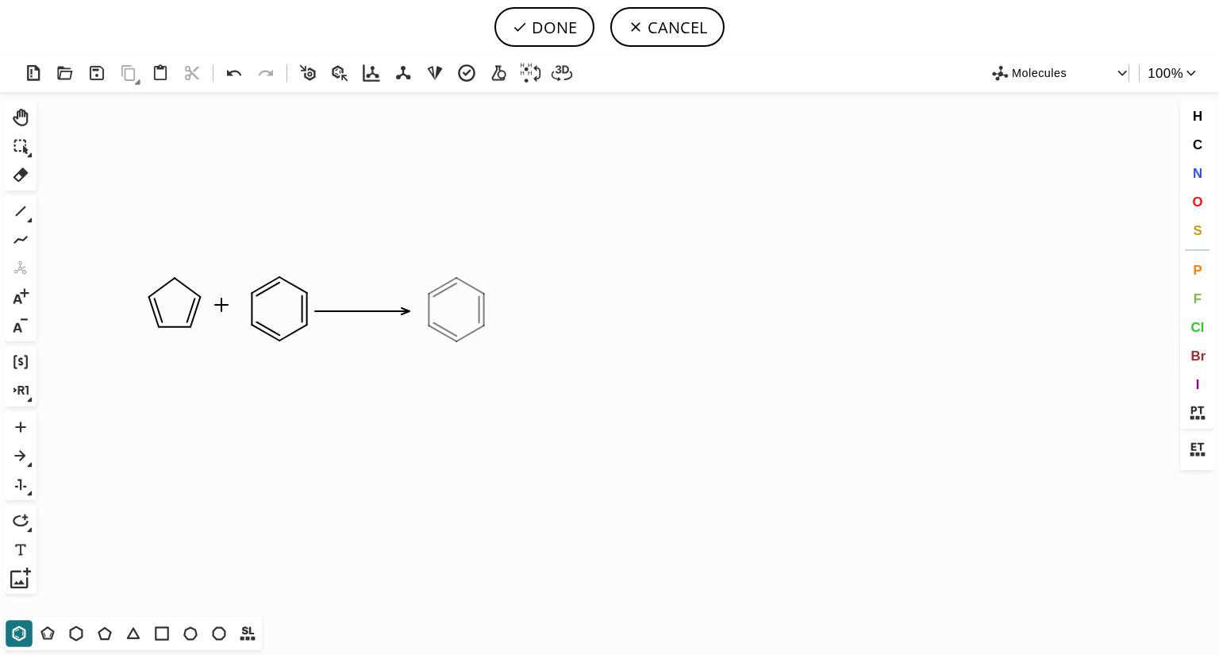
click at [456, 310] on icon "Created with [PERSON_NAME] 2.3.0" at bounding box center [610, 354] width 1134 height 525
drag, startPoint x: 51, startPoint y: 638, endPoint x: 160, endPoint y: 594, distance: 117.5
click at [56, 635] on icon at bounding box center [47, 633] width 21 height 21
click at [572, 268] on icon "Created with [PERSON_NAME] 2.3.0" at bounding box center [610, 354] width 1134 height 525
click at [24, 232] on icon at bounding box center [20, 239] width 21 height 21
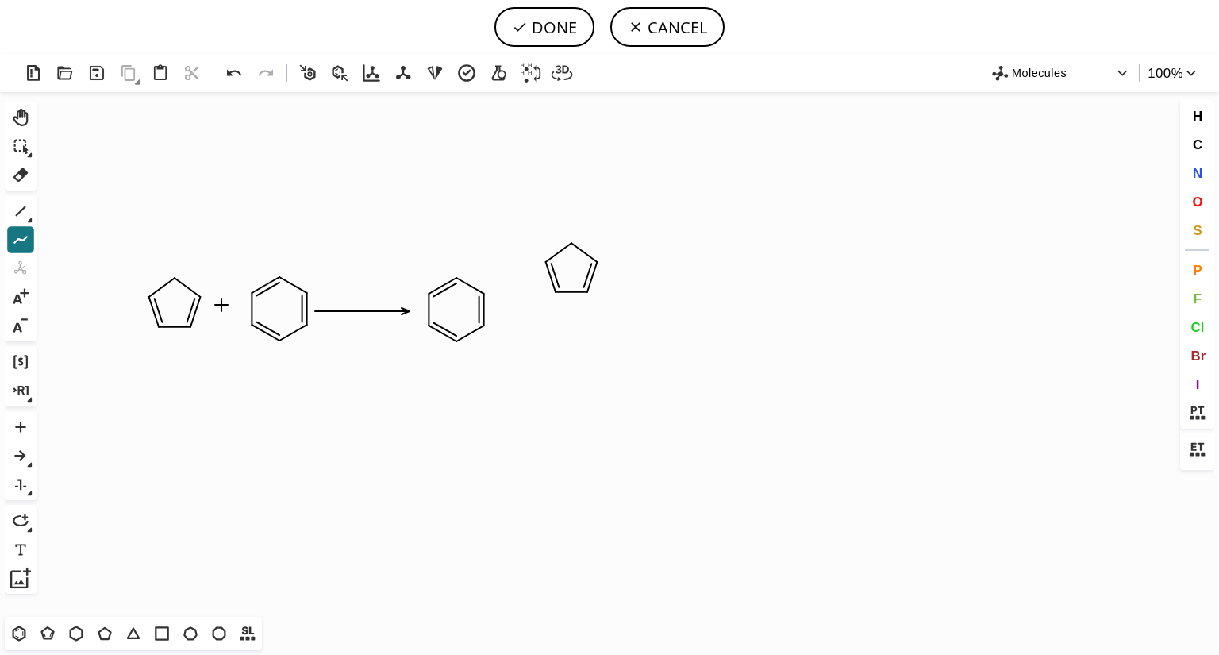
click at [29, 222] on icon at bounding box center [30, 221] width 6 height 6
click at [60, 215] on icon at bounding box center [52, 211] width 17 height 17
click at [507, 278] on icon "Created with [PERSON_NAME] 2.3.0" at bounding box center [610, 354] width 1134 height 525
drag, startPoint x: 103, startPoint y: 218, endPoint x: 692, endPoint y: 353, distance: 604.3
click at [692, 353] on icon "Created with [PERSON_NAME] 2.3.0 C H 3 C H 3 C H 3 C H 3 C H 3" at bounding box center [610, 354] width 1134 height 525
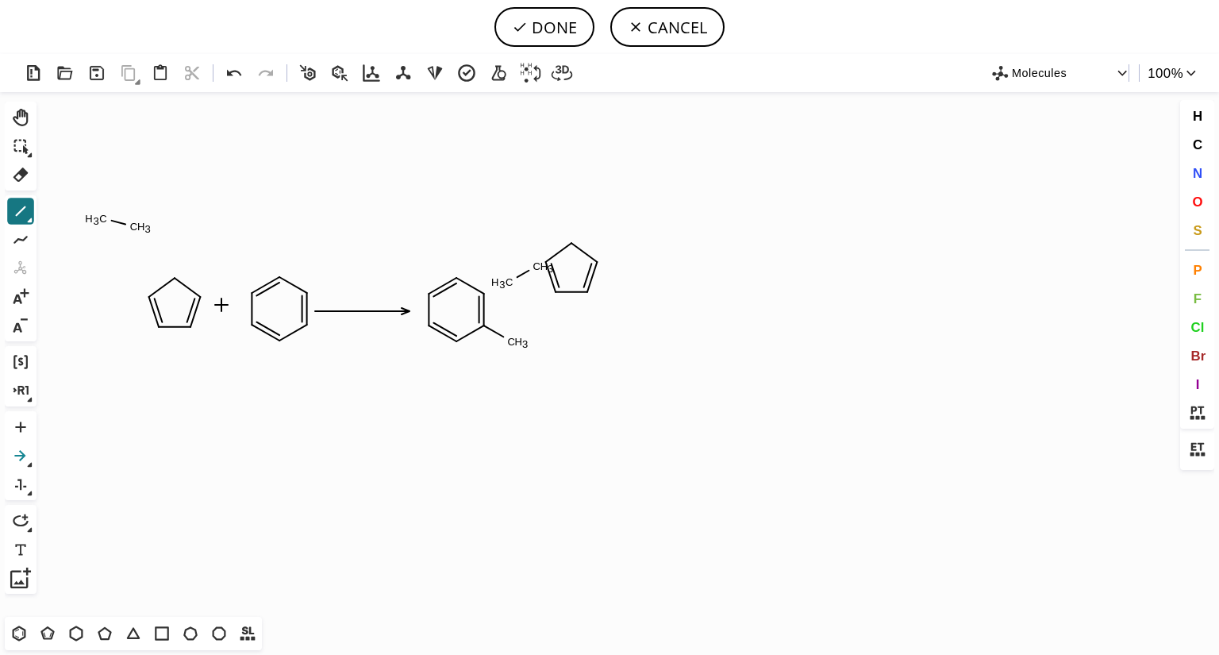
click at [22, 460] on icon at bounding box center [20, 455] width 21 height 21
drag, startPoint x: 641, startPoint y: 321, endPoint x: 768, endPoint y: 318, distance: 127.9
click at [768, 318] on icon "Created with [PERSON_NAME] 2.3.0 C H 3 C H 3 C H 3 C H 3 C H 3" at bounding box center [610, 354] width 1134 height 525
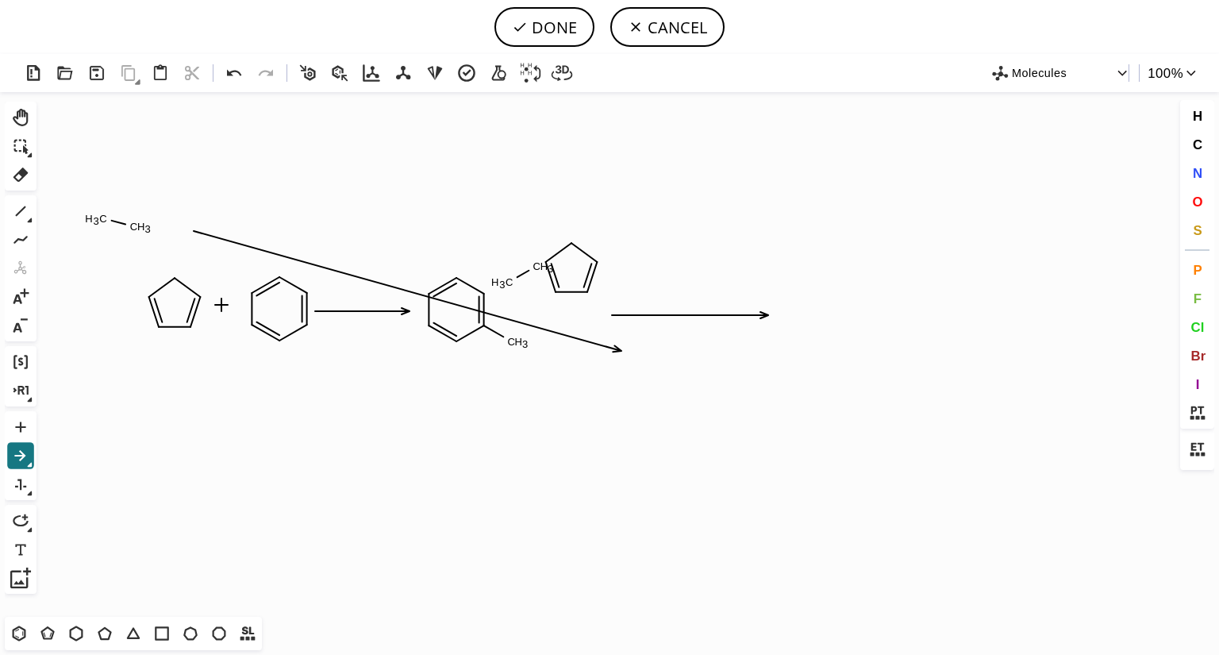
drag, startPoint x: 188, startPoint y: 229, endPoint x: 622, endPoint y: 352, distance: 450.6
drag, startPoint x: 654, startPoint y: 387, endPoint x: 479, endPoint y: 359, distance: 176.8
click at [649, 387] on icon "Created with [PERSON_NAME] 2.3.0 C H 3 C H 3 C H 3 C H 3 C H 3" at bounding box center [610, 354] width 1134 height 525
click at [697, 41] on button "CANCEL" at bounding box center [667, 27] width 114 height 40
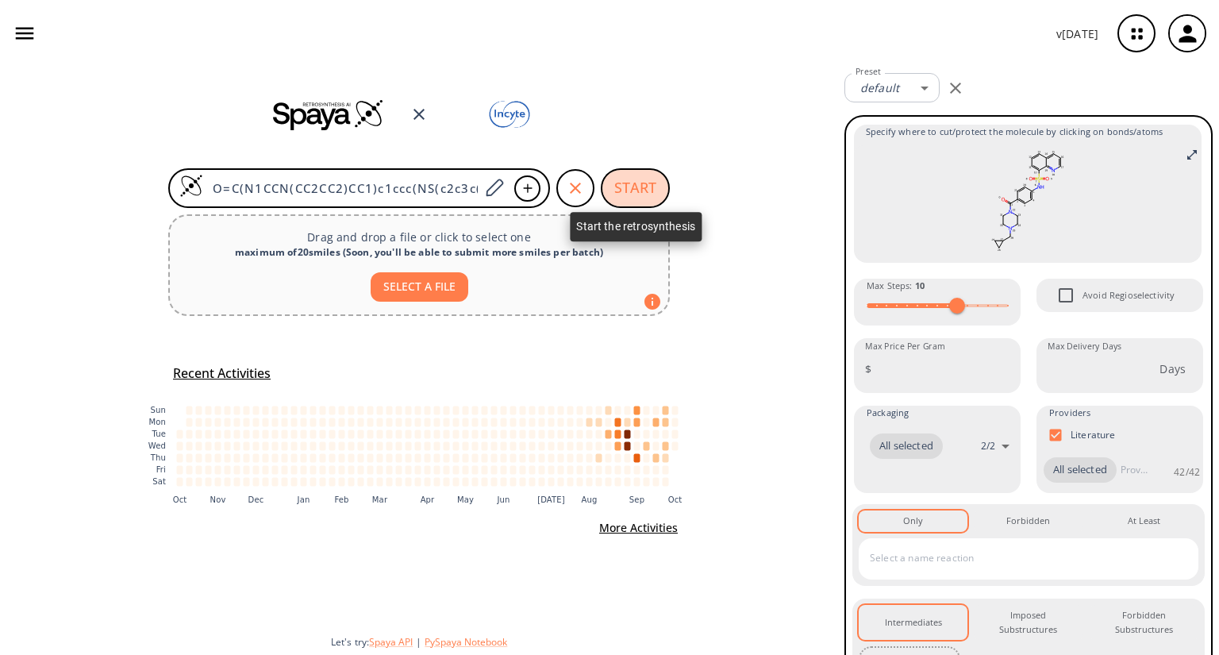
click at [654, 188] on button "START" at bounding box center [635, 188] width 69 height 40
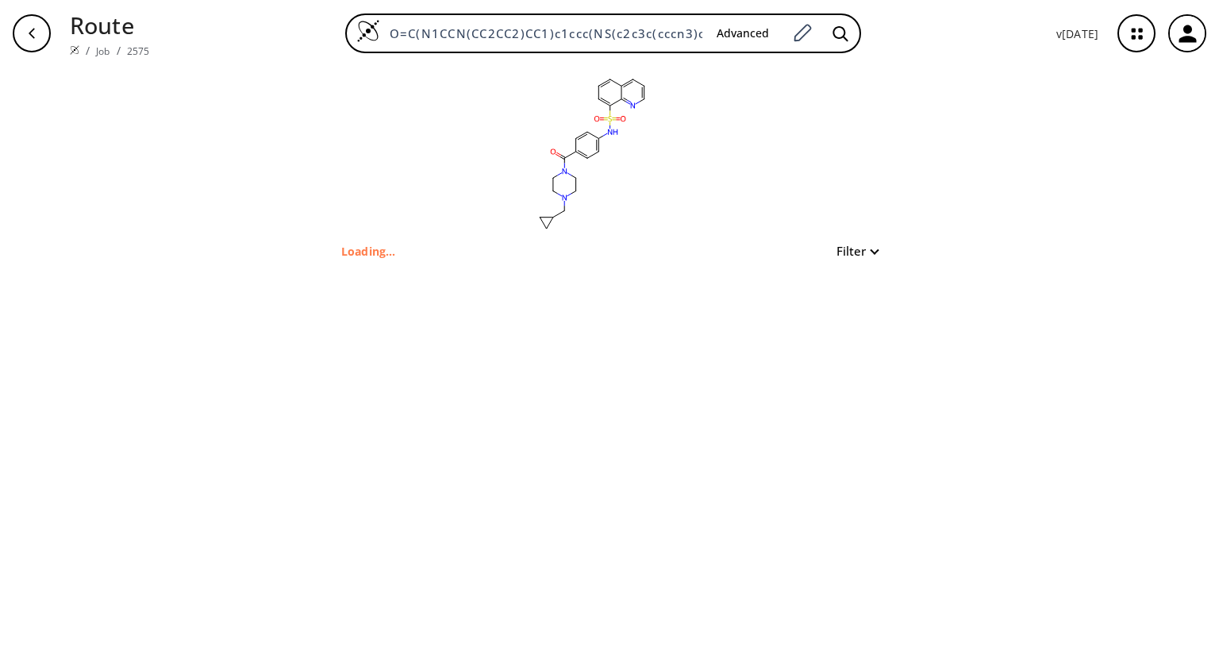
type input "O=C(c1ccc(NS(=O)(=O)c2cccc3cccnc23)cc1)N1CCN(CC2CC2)CC1"
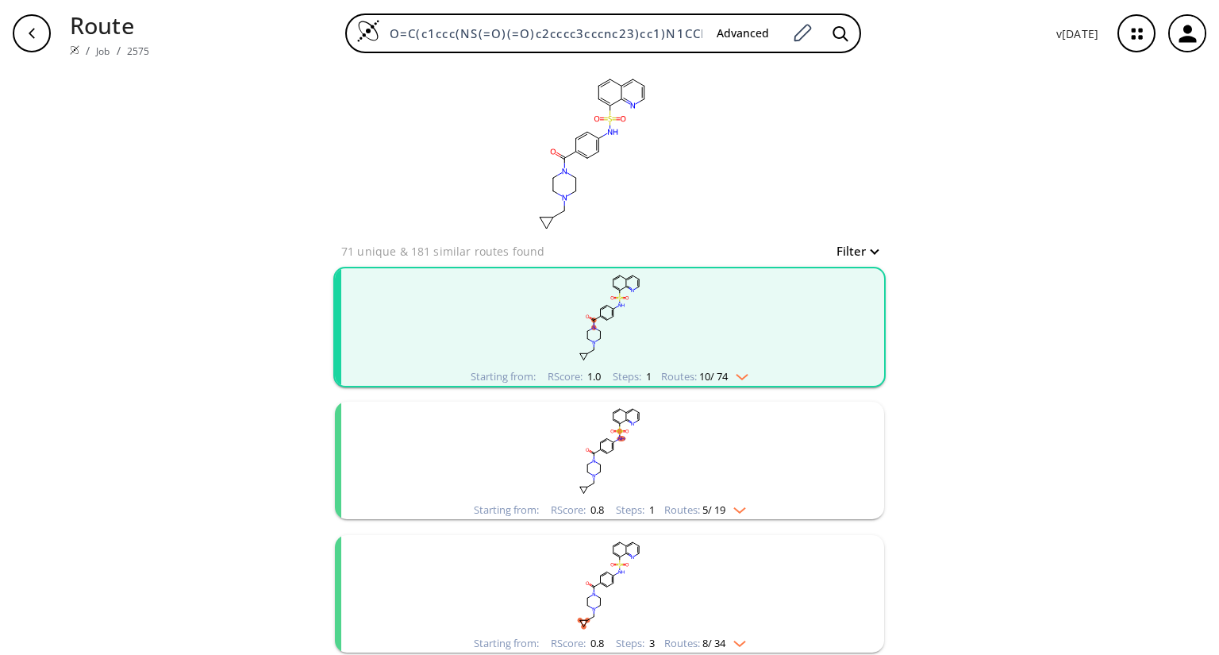
click at [452, 302] on rect "clusters" at bounding box center [609, 317] width 413 height 99
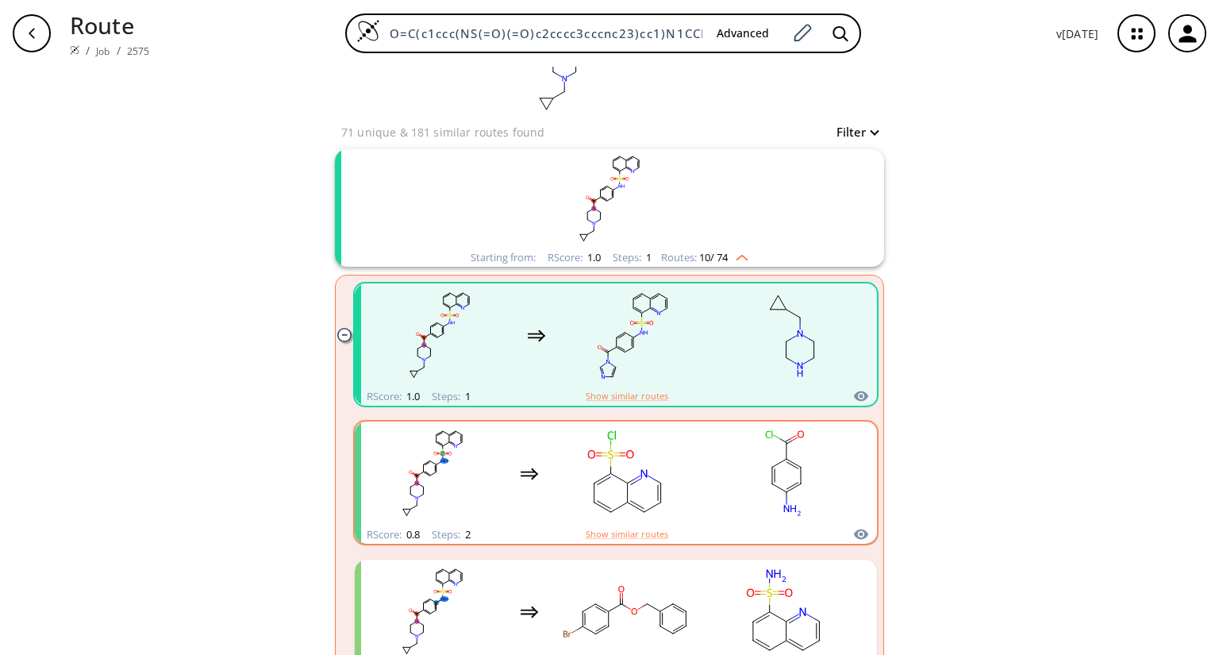
scroll to position [254, 0]
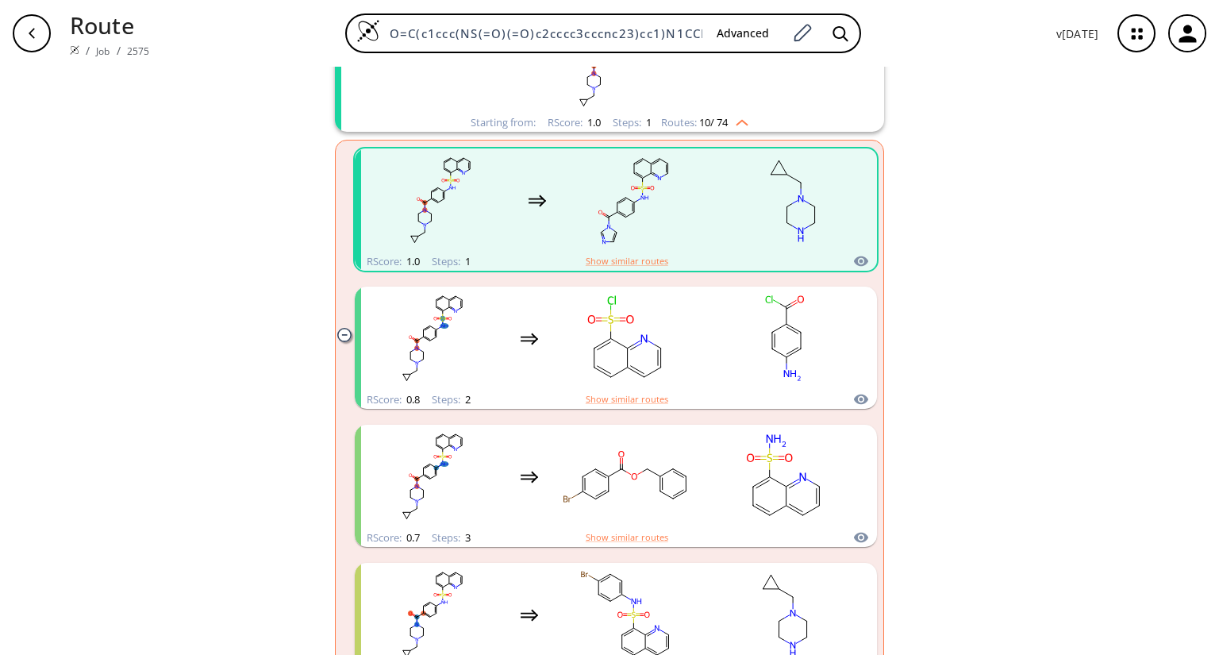
click at [587, 226] on rect "clusters" at bounding box center [634, 200] width 143 height 99
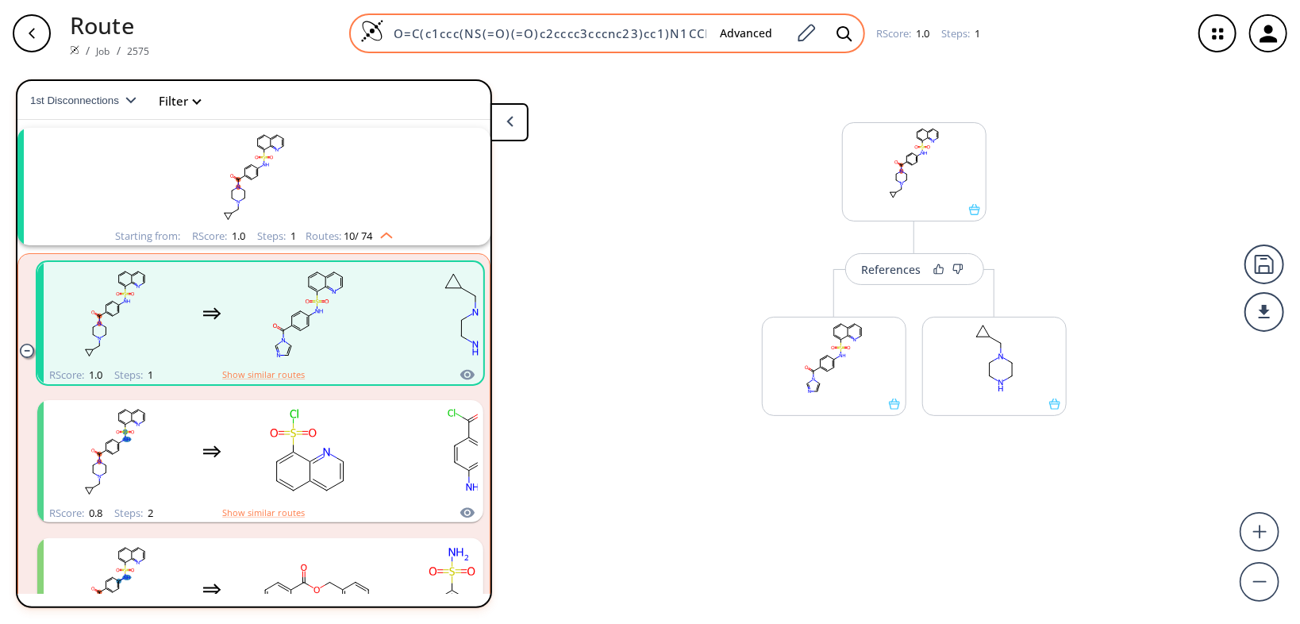
scroll to position [35, 0]
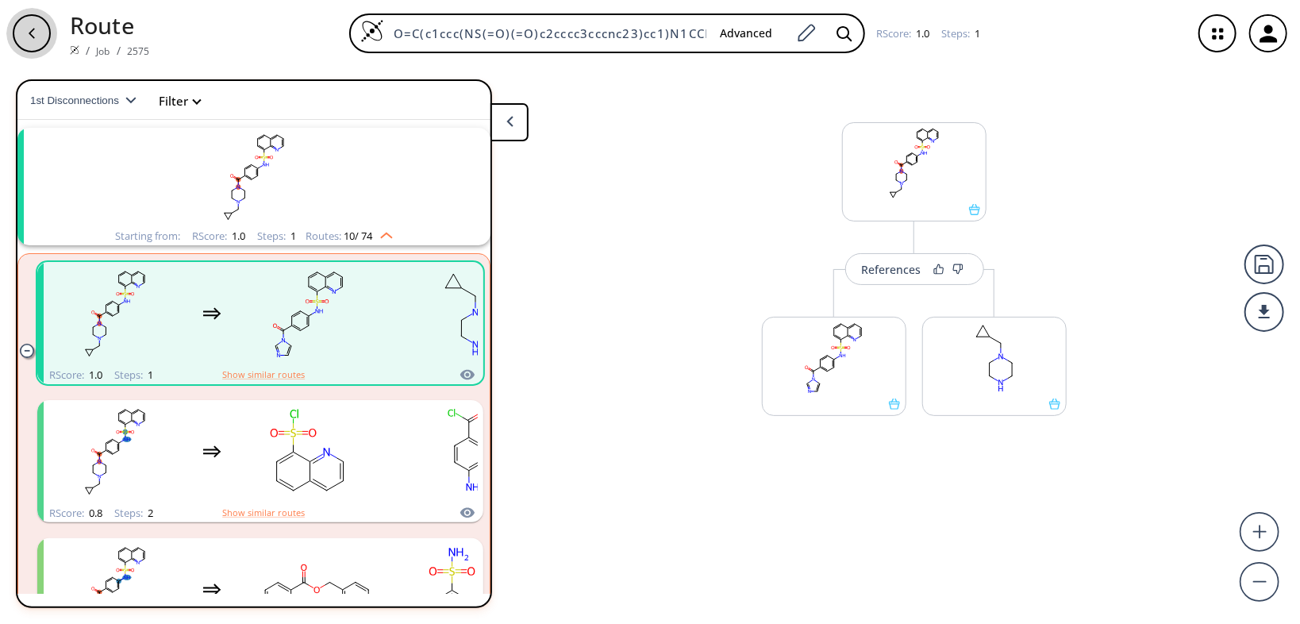
click at [33, 31] on icon "button" at bounding box center [31, 33] width 13 height 13
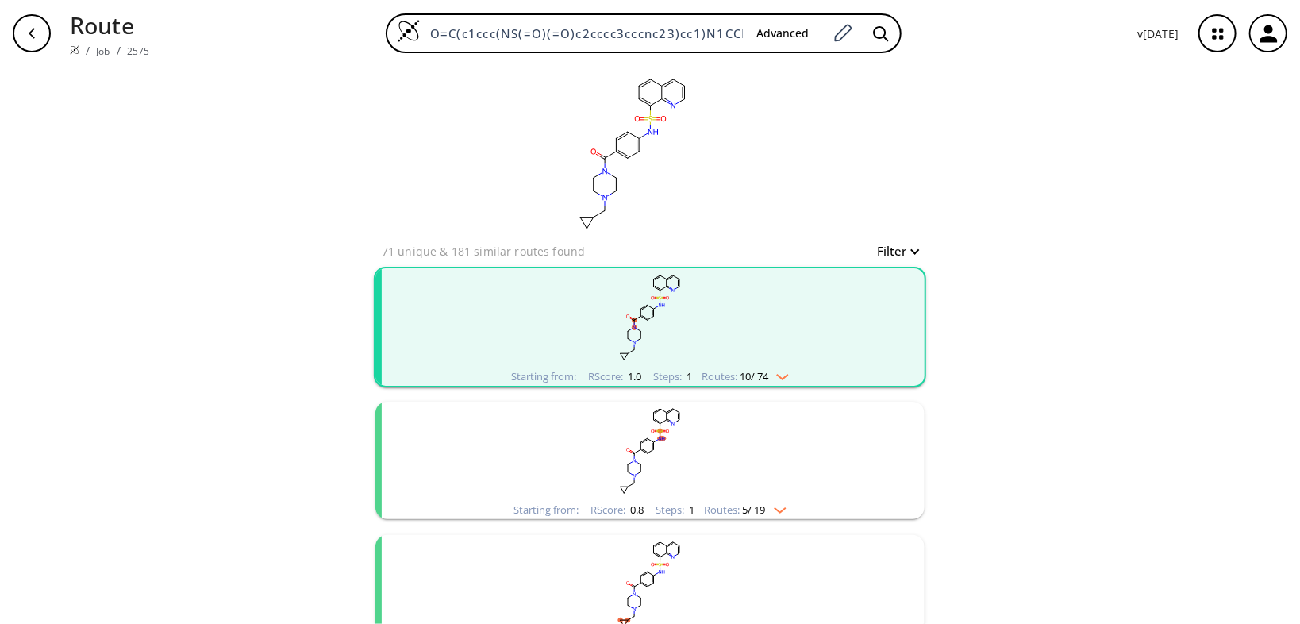
click at [38, 33] on div "button" at bounding box center [32, 33] width 38 height 38
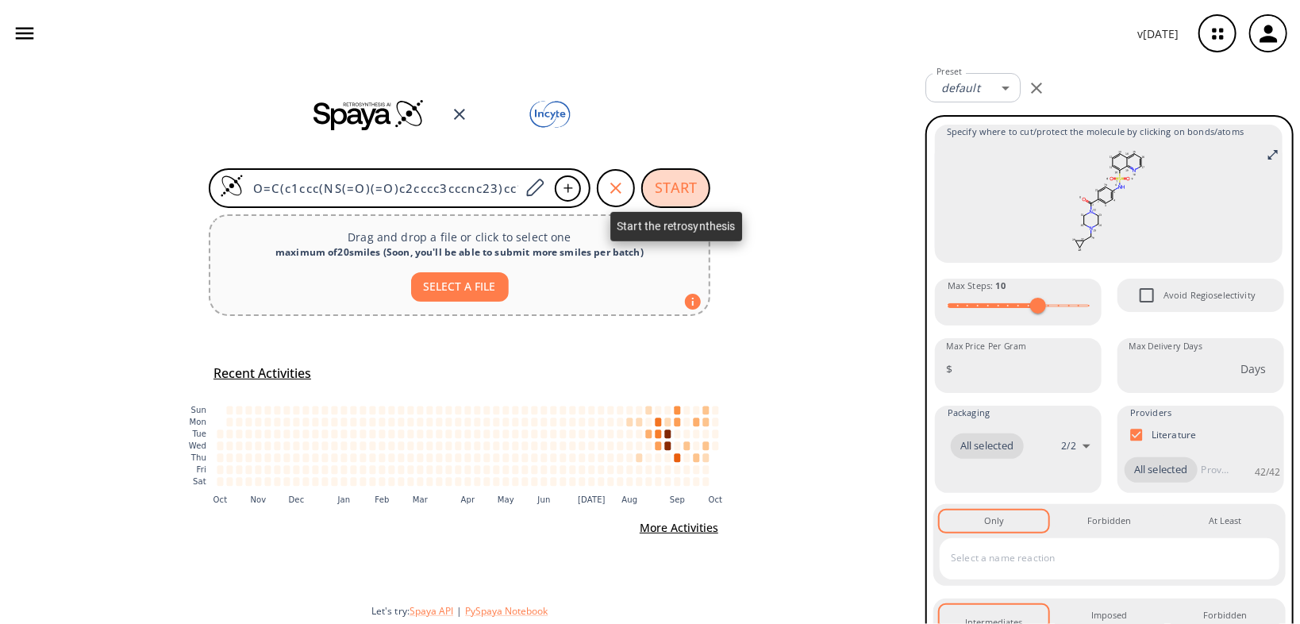
click at [672, 191] on button "START" at bounding box center [675, 188] width 69 height 40
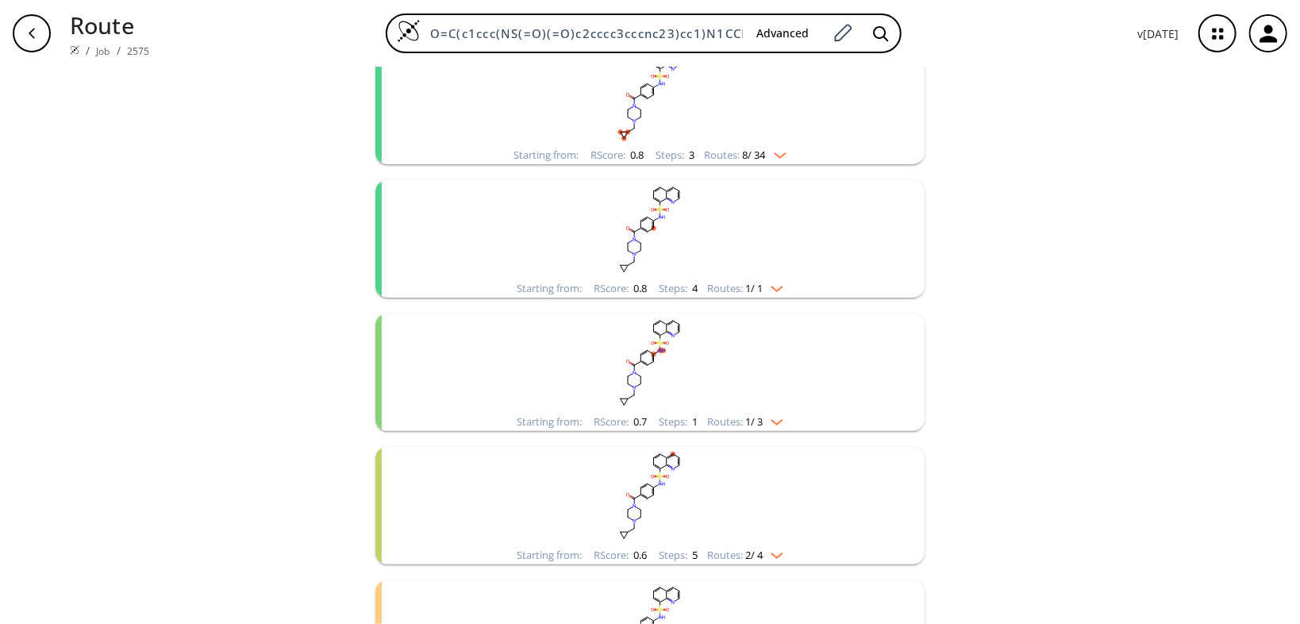
scroll to position [508, 0]
